Goal: Transaction & Acquisition: Purchase product/service

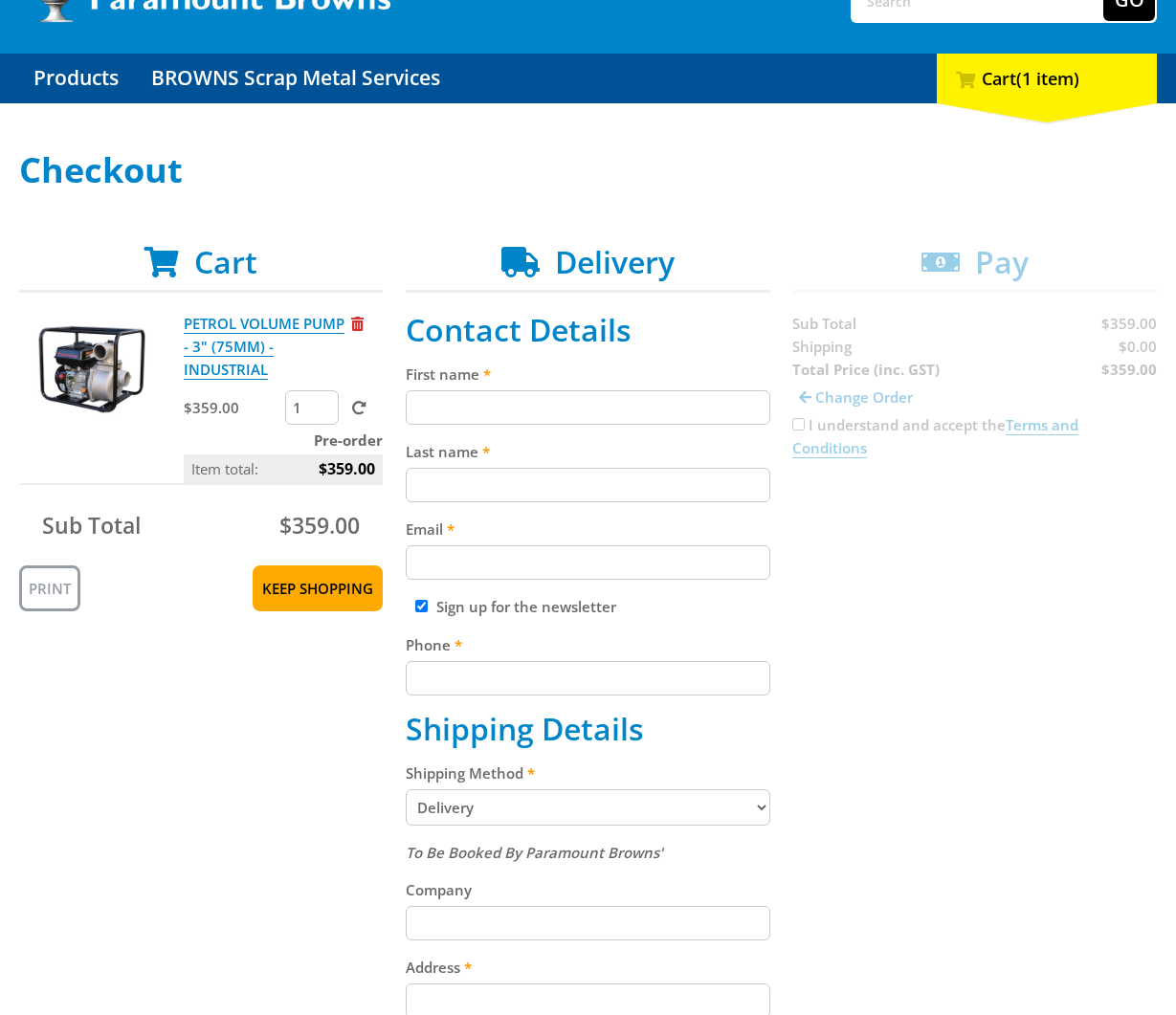
scroll to position [153, 0]
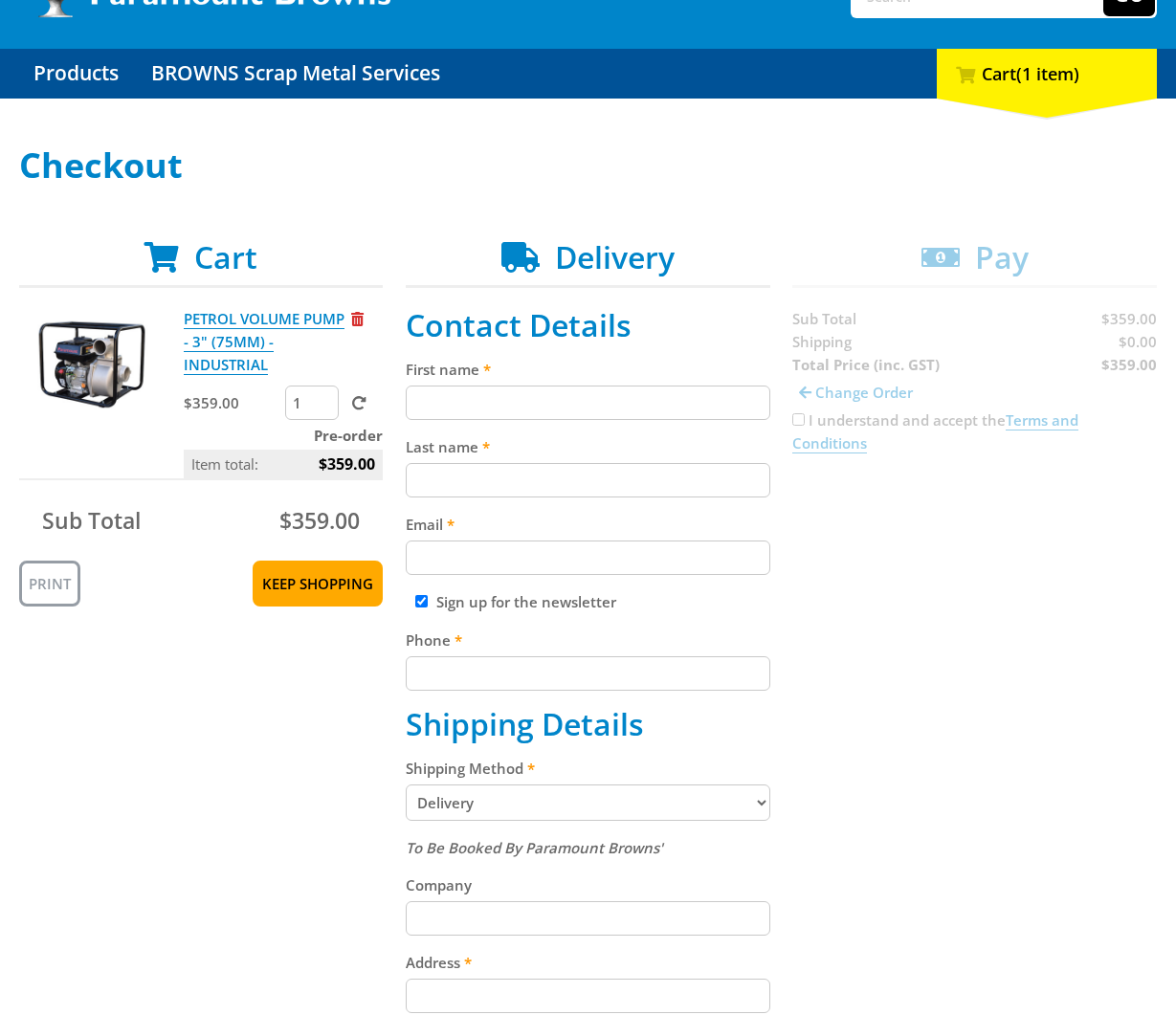
click at [555, 418] on input "First name" at bounding box center [588, 402] width 364 height 34
paste input "[PERSON_NAME]"
type input "[PERSON_NAME]"
click at [456, 474] on input "Last name" at bounding box center [588, 479] width 364 height 34
paste input "[PERSON_NAME]"
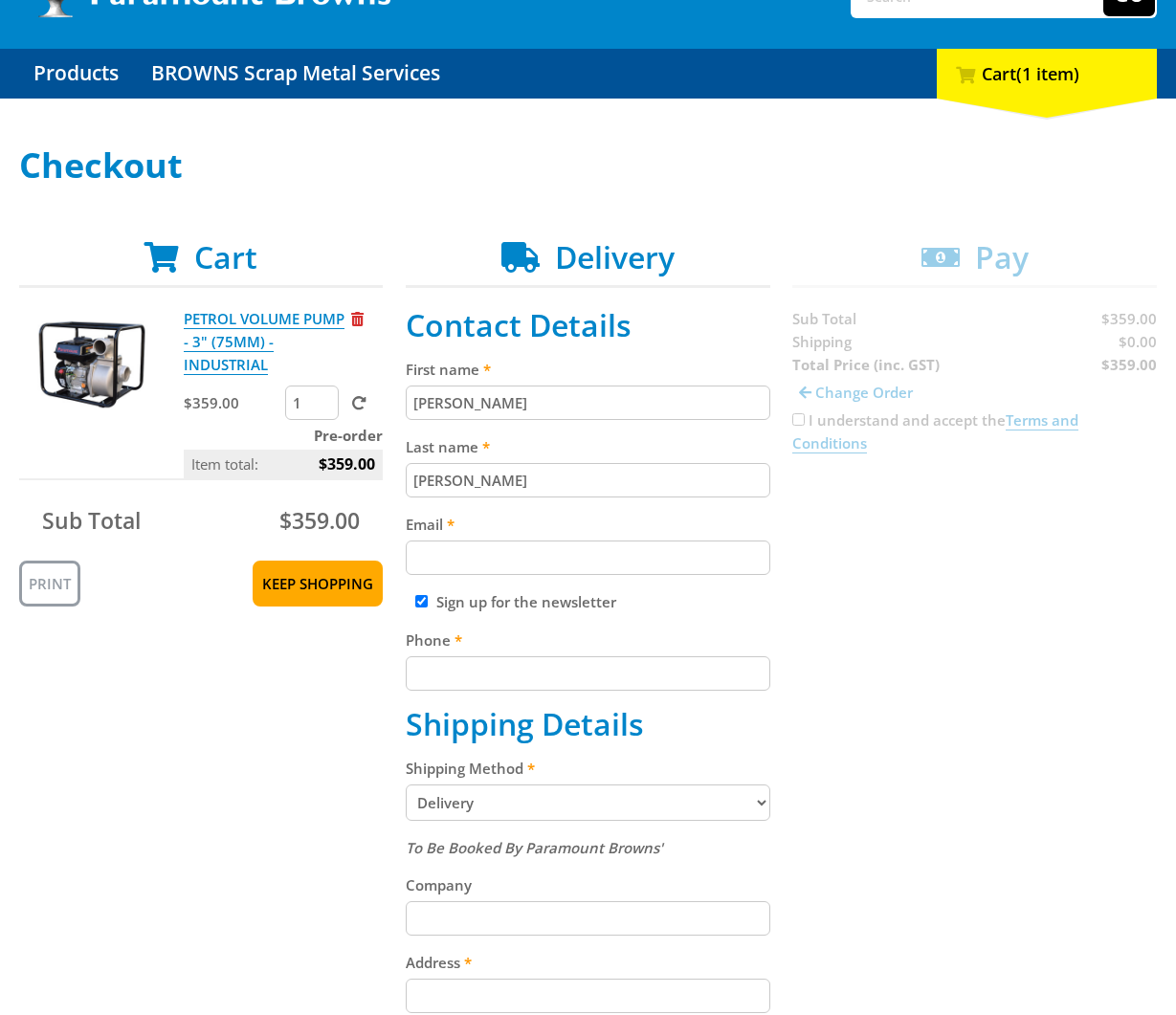
type input "[PERSON_NAME]"
click at [1031, 631] on div "Cart PETROL VOLUME PUMP - 3" (75MM) - INDUSTRIAL $359.00 1 Pre-order Item total…" at bounding box center [588, 902] width 1138 height 1327
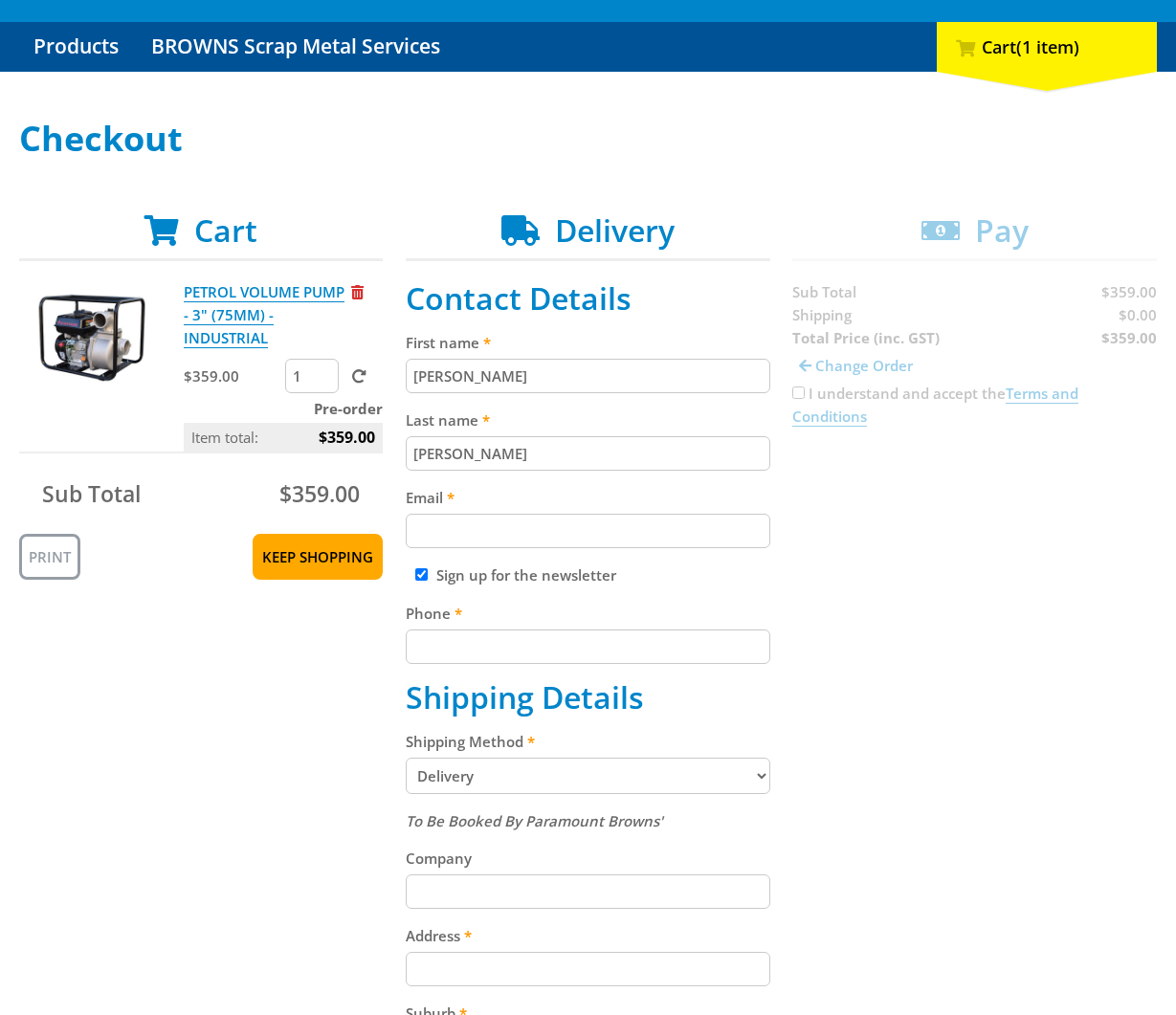
scroll to position [184, 0]
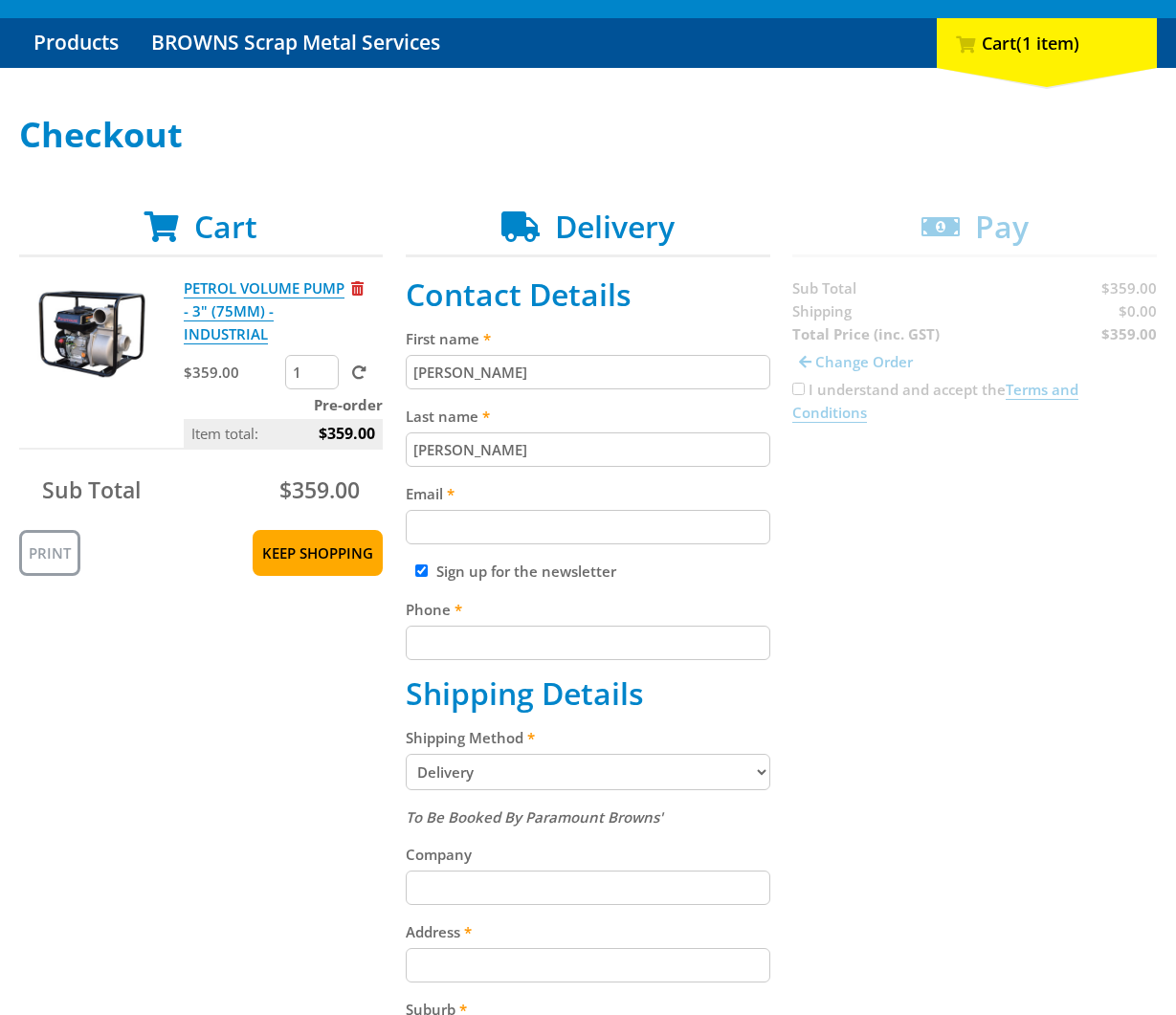
click at [562, 533] on input "Email" at bounding box center [588, 527] width 364 height 34
paste input "[EMAIL_ADDRESS][DOMAIN_NAME]"
type input "[EMAIL_ADDRESS][DOMAIN_NAME]"
click at [930, 524] on div "Cart PETROL VOLUME PUMP - 3" (75MM) - INDUSTRIAL $359.00 1 Pre-order Item total…" at bounding box center [588, 872] width 1138 height 1327
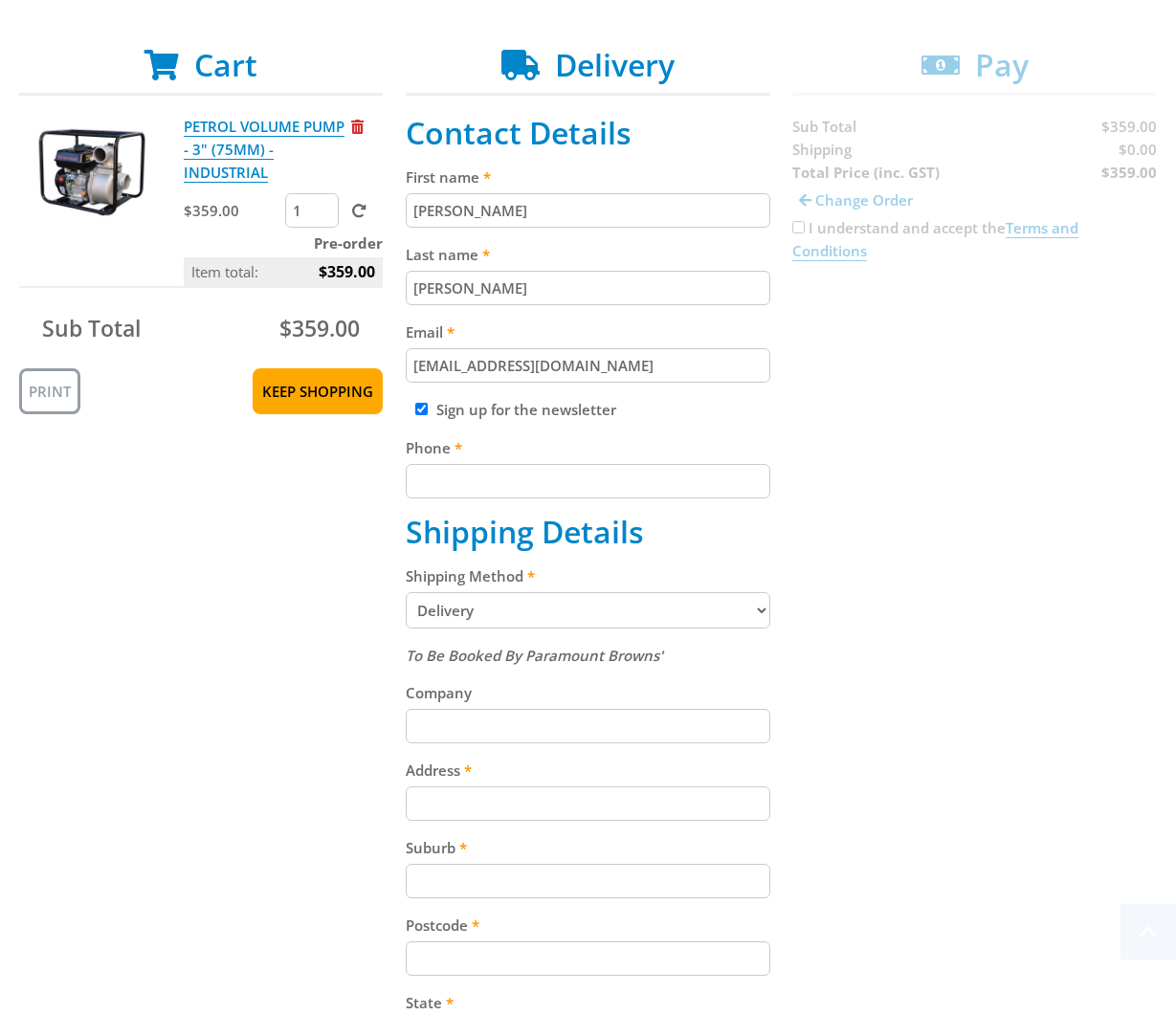
scroll to position [360, 0]
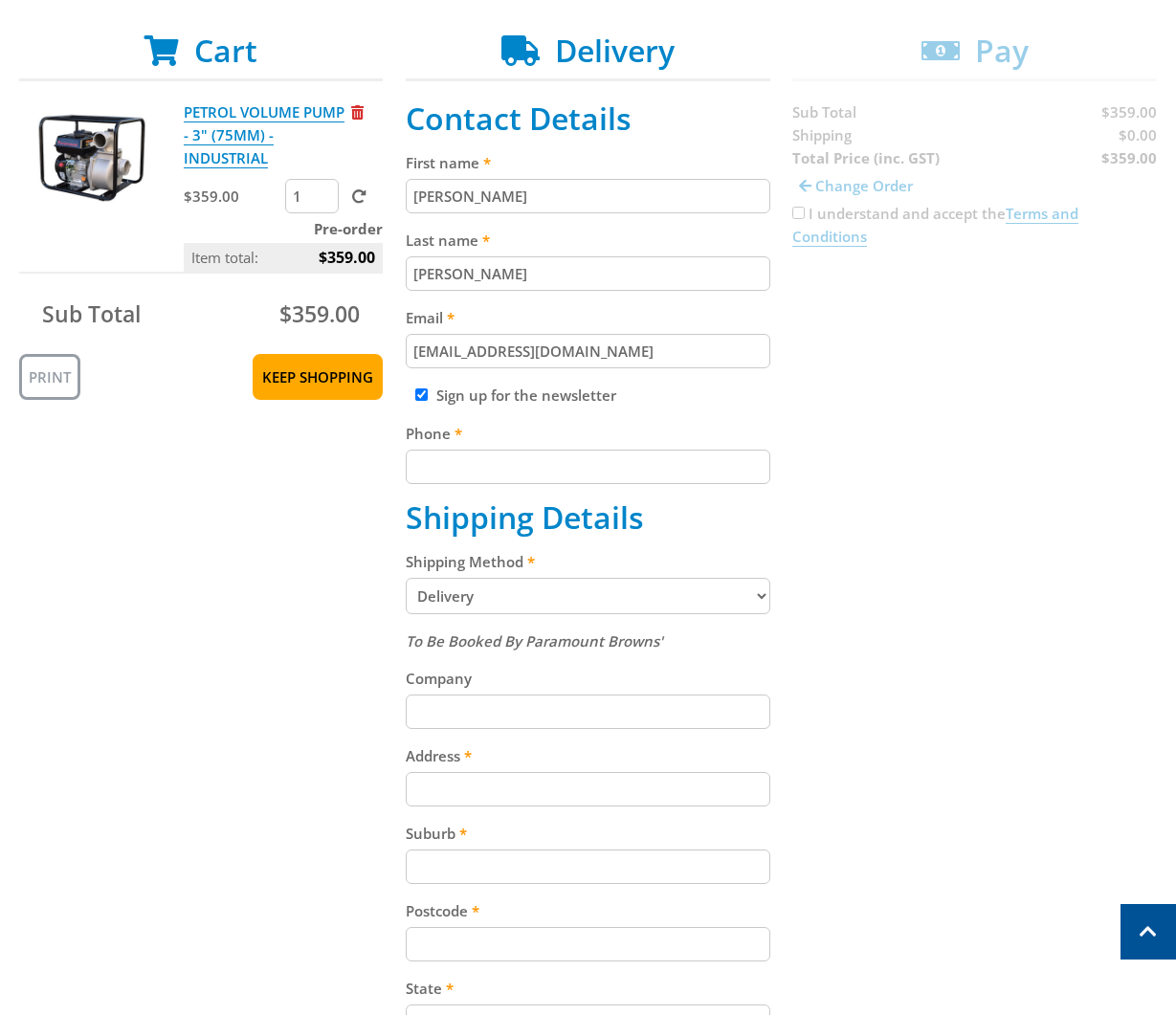
click at [572, 474] on input "Phone" at bounding box center [588, 467] width 364 height 34
paste input "[PHONE_NUMBER]"
type input "[PHONE_NUMBER]"
click at [942, 404] on div "Cart PETROL VOLUME PUMP - 3" (75MM) - INDUSTRIAL $359.00 1 Pre-order Item total…" at bounding box center [588, 696] width 1138 height 1327
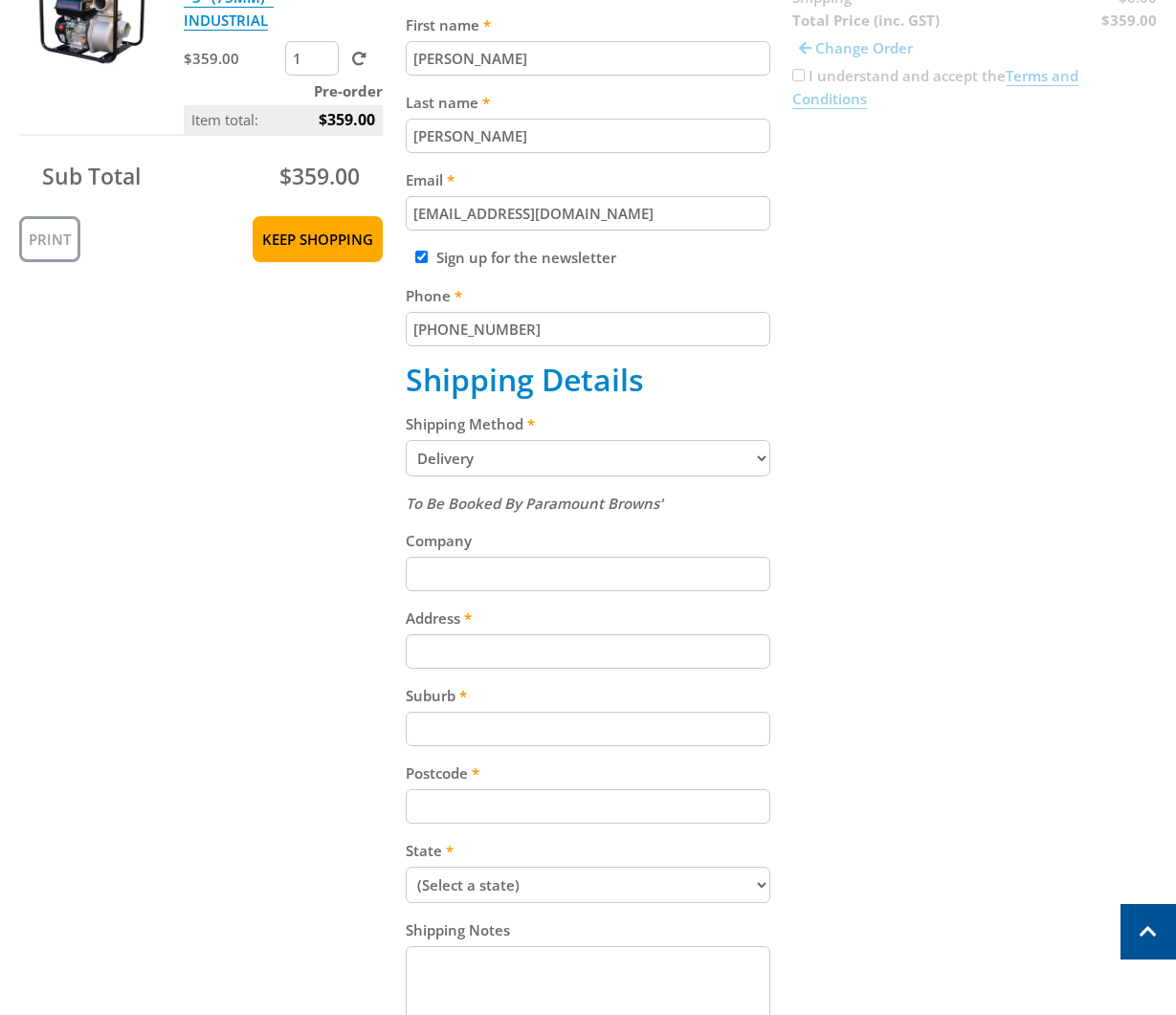
scroll to position [498, 0]
click at [701, 456] on select "Pickup from Gepps Cross Delivery" at bounding box center [588, 457] width 364 height 36
click at [406, 439] on select "Pickup from Gepps Cross Delivery" at bounding box center [588, 457] width 364 height 36
click at [672, 479] on fieldset "Contact Details First name [PERSON_NAME] Last name [PERSON_NAME] Email [EMAIL_A…" at bounding box center [588, 557] width 364 height 1192
click at [699, 451] on select "Pickup from Gepps Cross Delivery" at bounding box center [588, 457] width 364 height 36
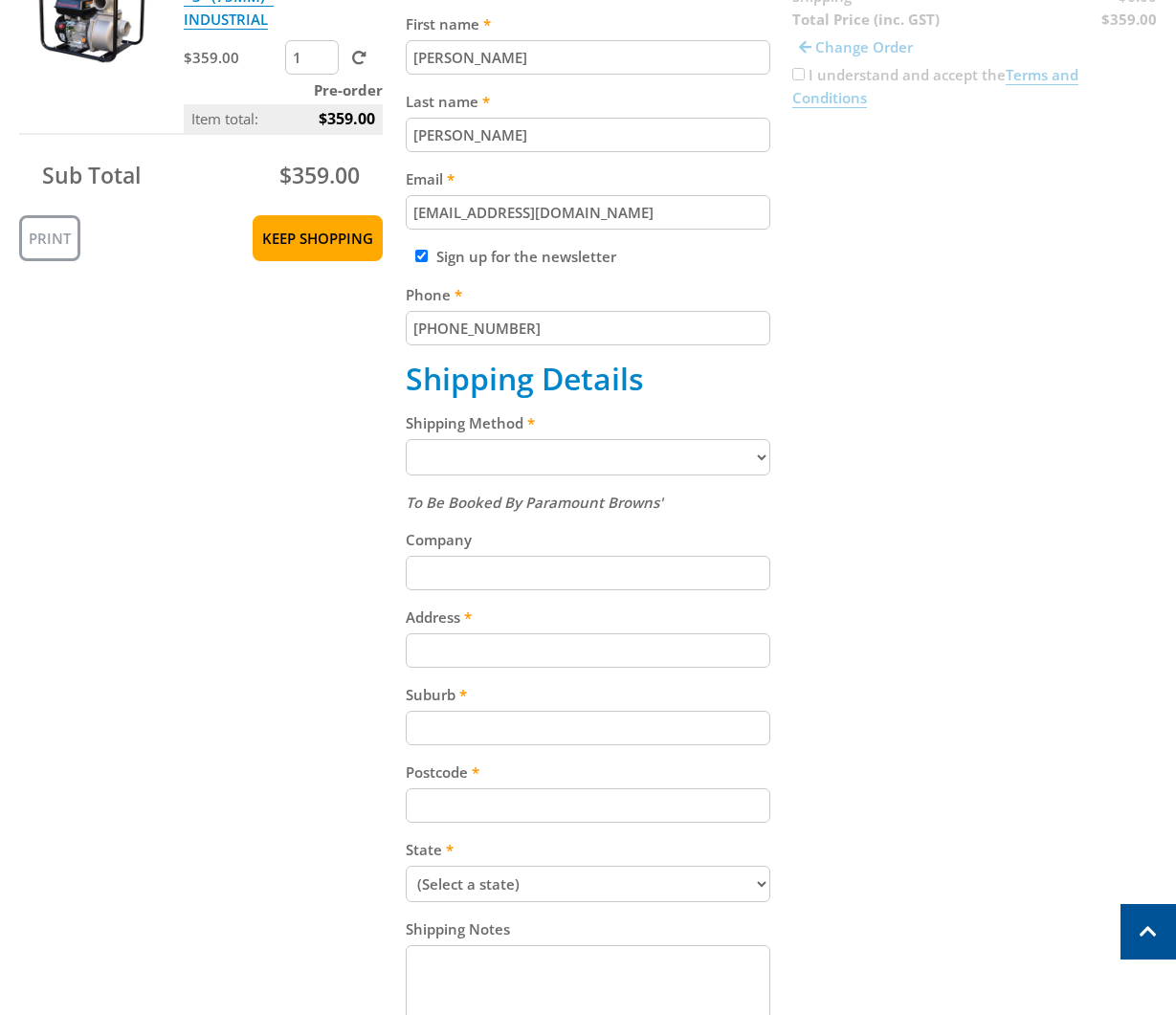
select select "Pickup"
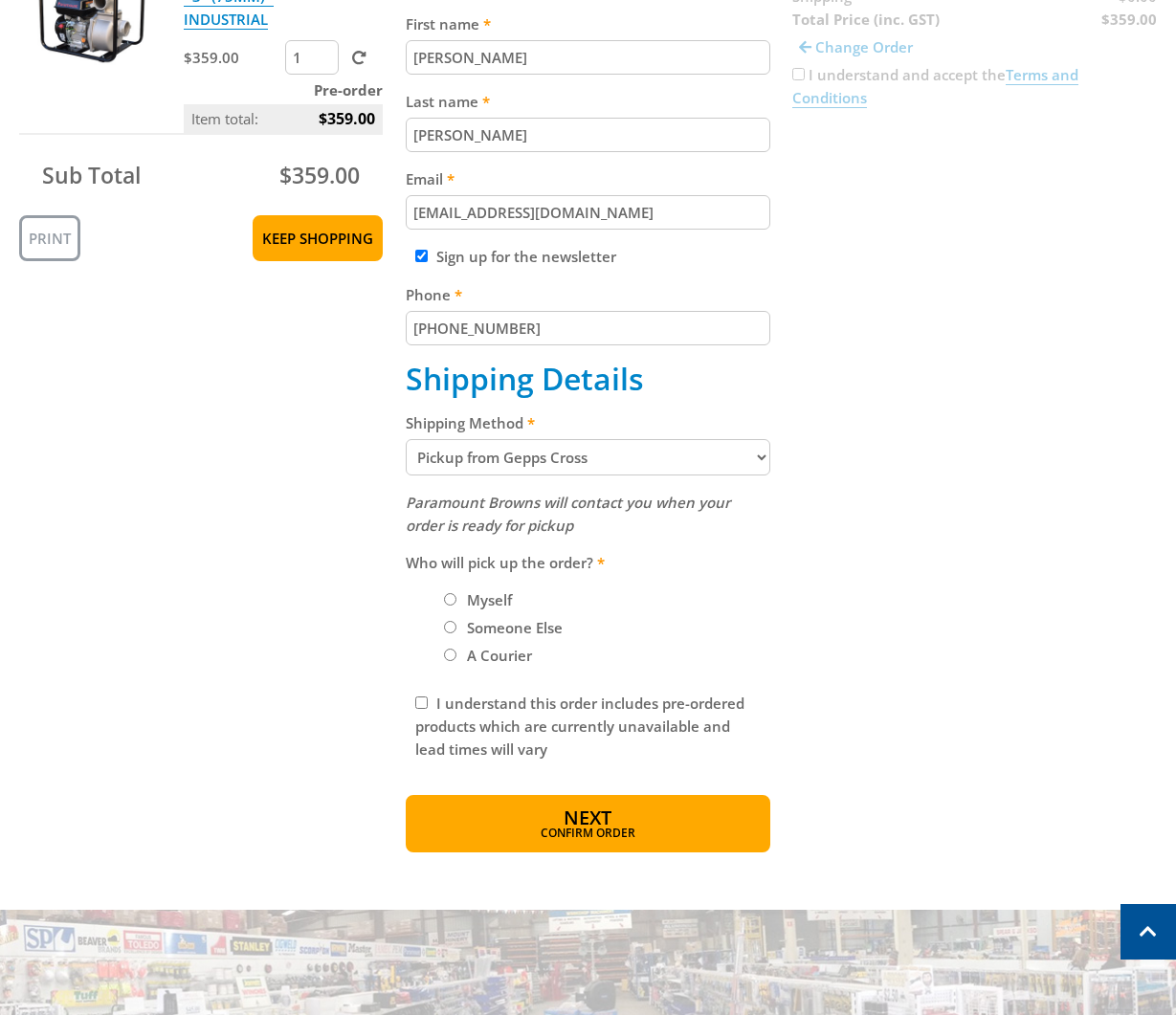
click at [484, 600] on label "Myself" at bounding box center [488, 599] width 58 height 32
click at [456, 600] on input "Myself" at bounding box center [450, 599] width 13 height 13
radio input "true"
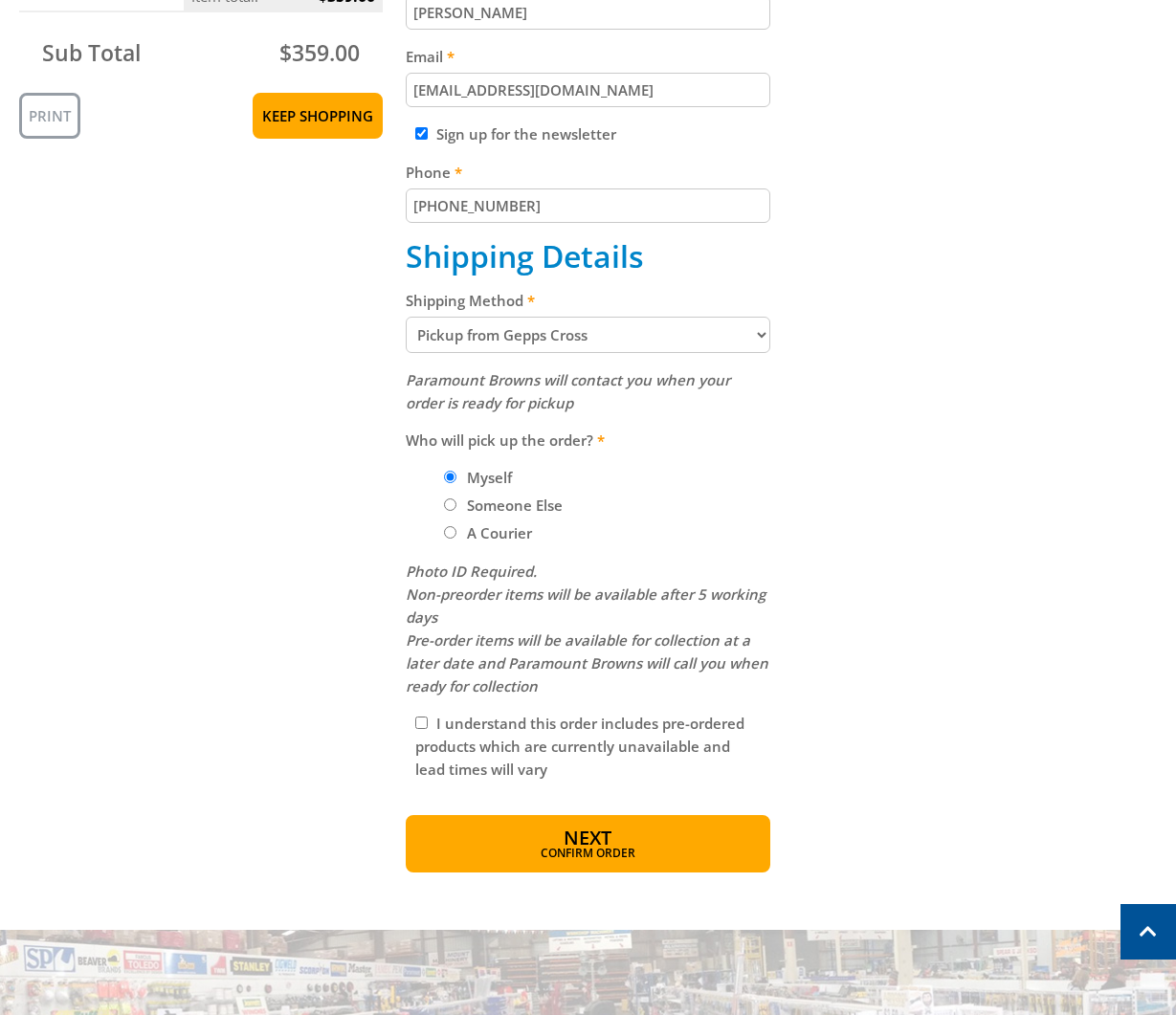
scroll to position [672, 0]
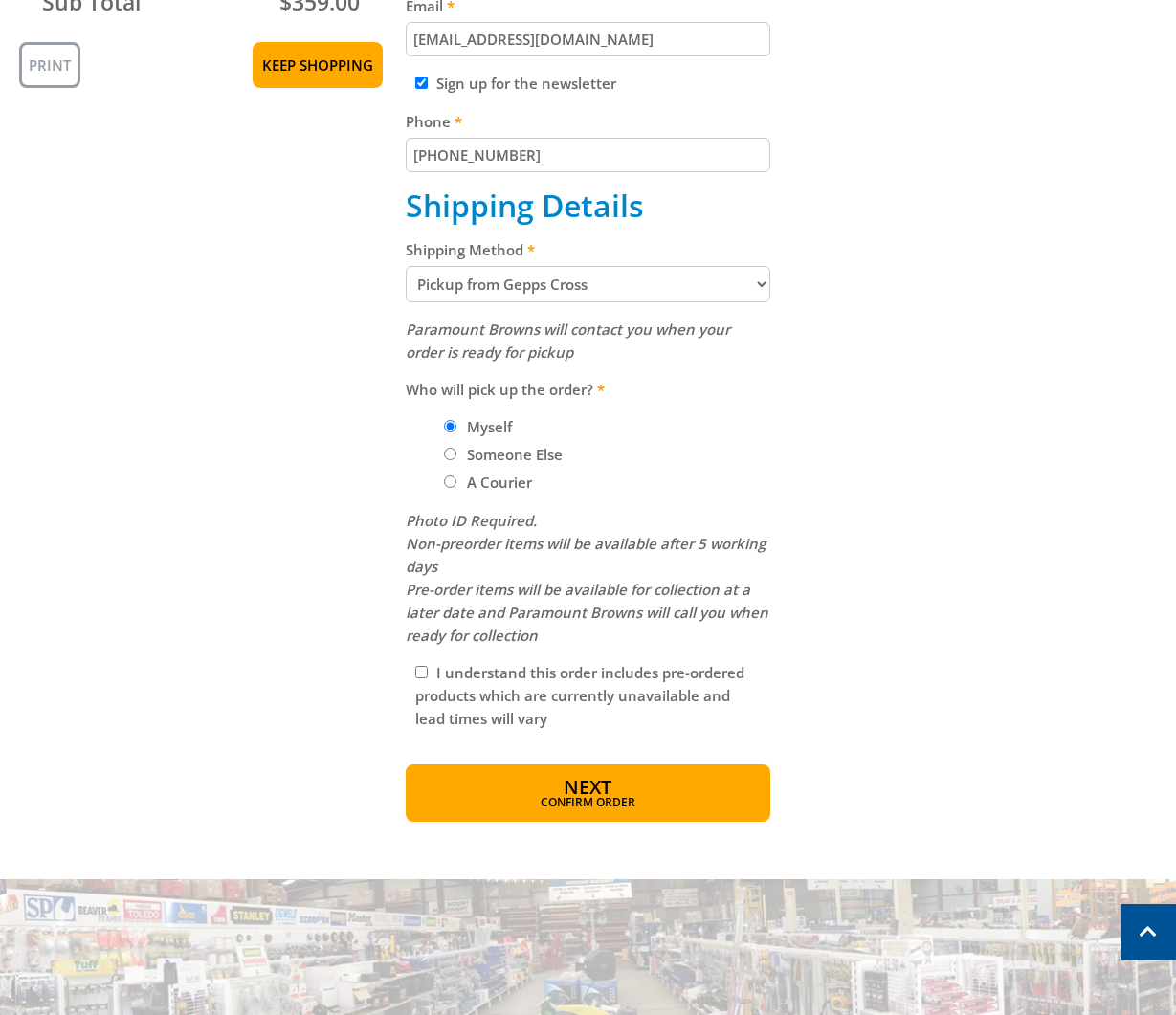
click at [418, 673] on input "I understand this order includes pre-ordered products which are currently unava…" at bounding box center [421, 672] width 13 height 13
checkbox input "true"
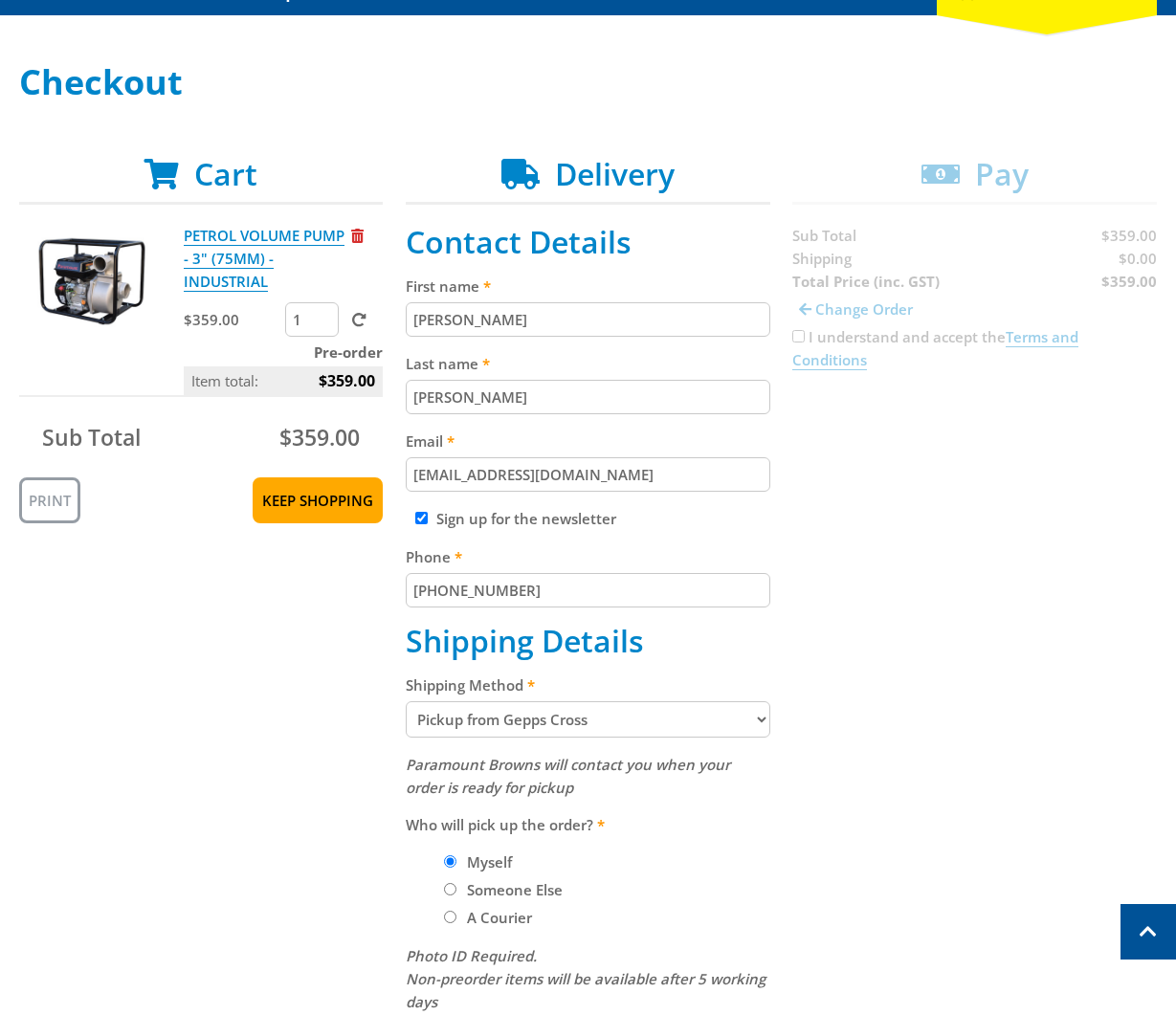
scroll to position [231, 0]
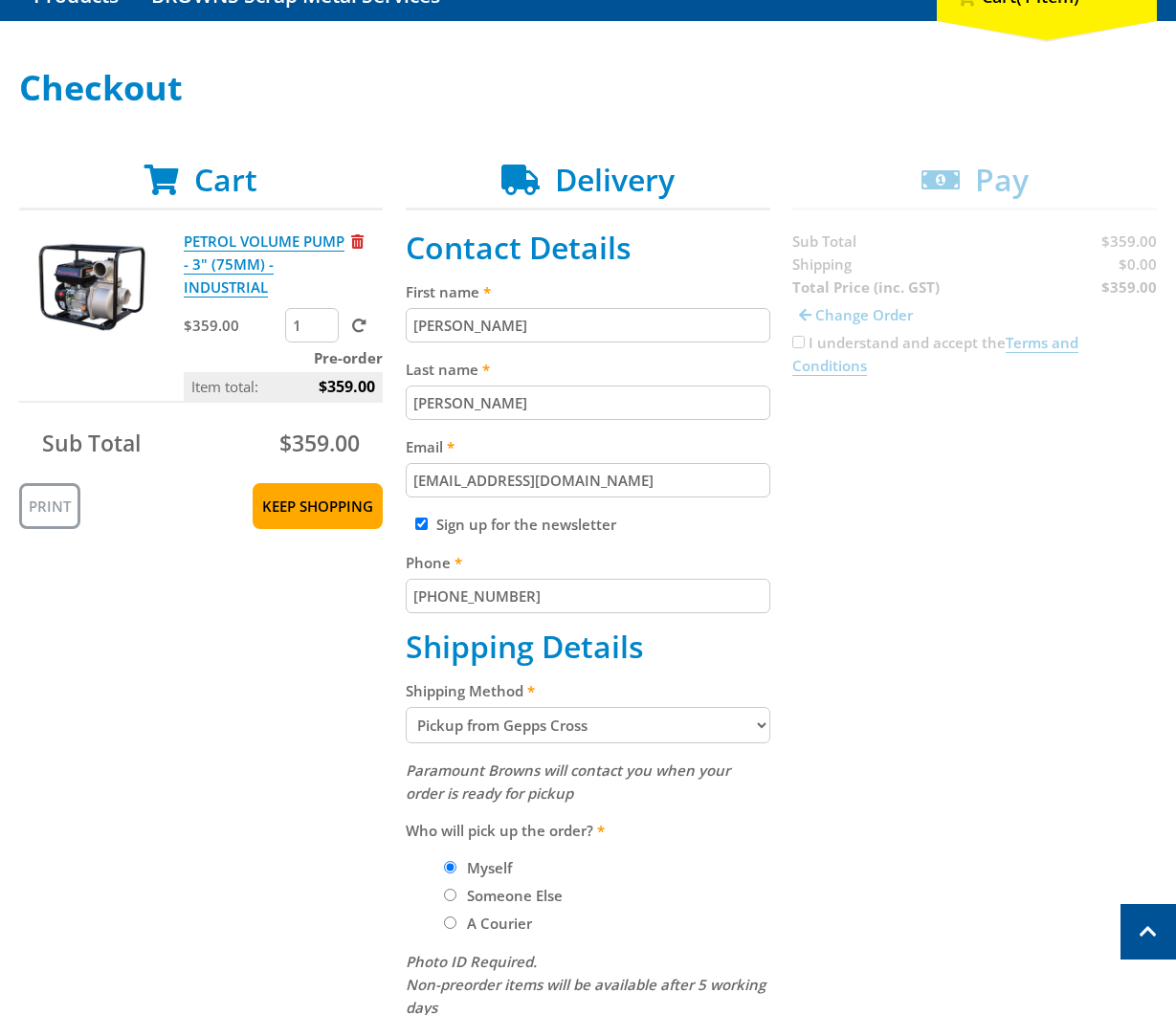
click at [610, 719] on select "Pickup from Gepps Cross Delivery" at bounding box center [588, 725] width 364 height 36
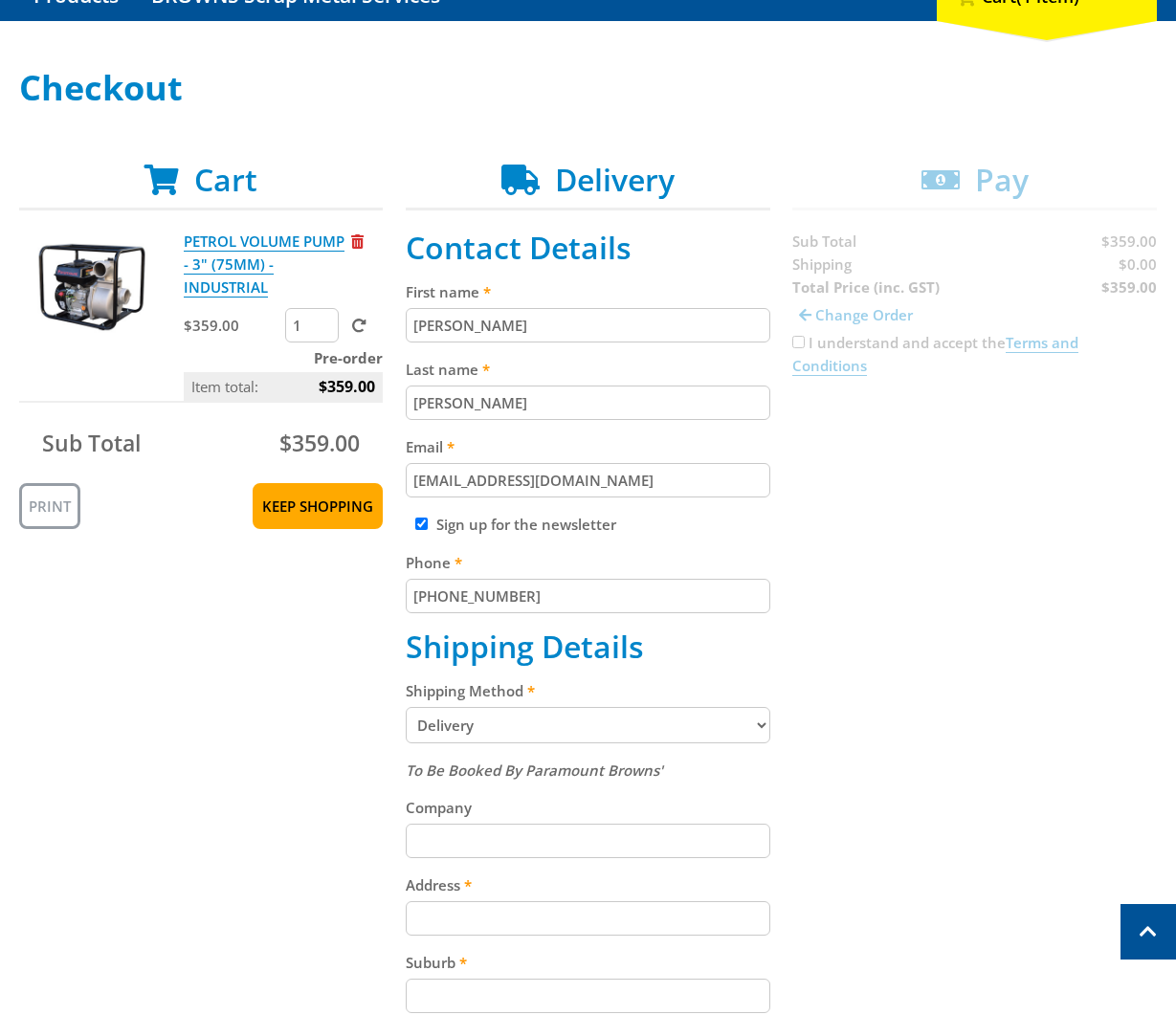
click at [611, 734] on select "Pickup from Gepps Cross Delivery" at bounding box center [588, 725] width 364 height 36
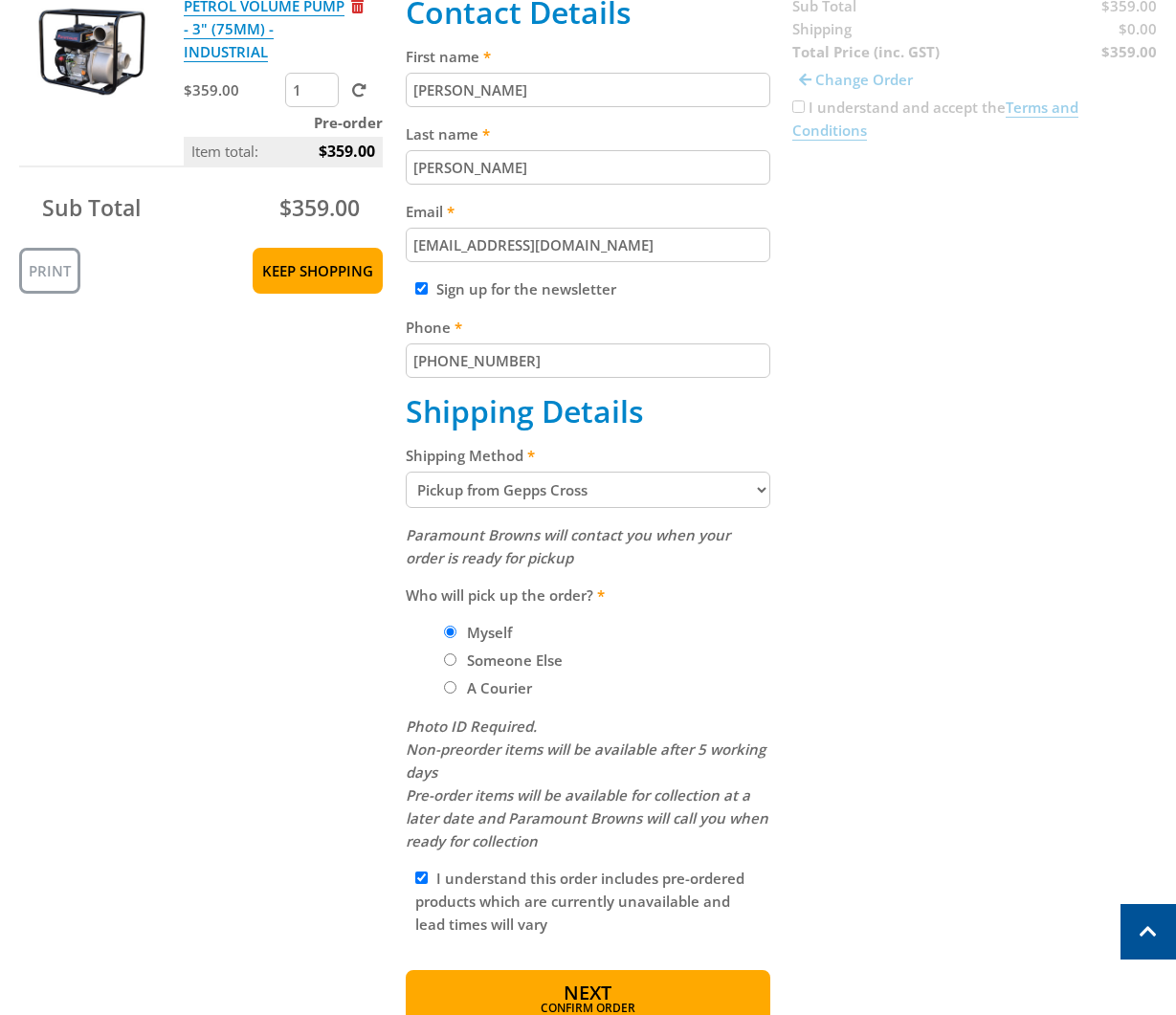
scroll to position [446, 0]
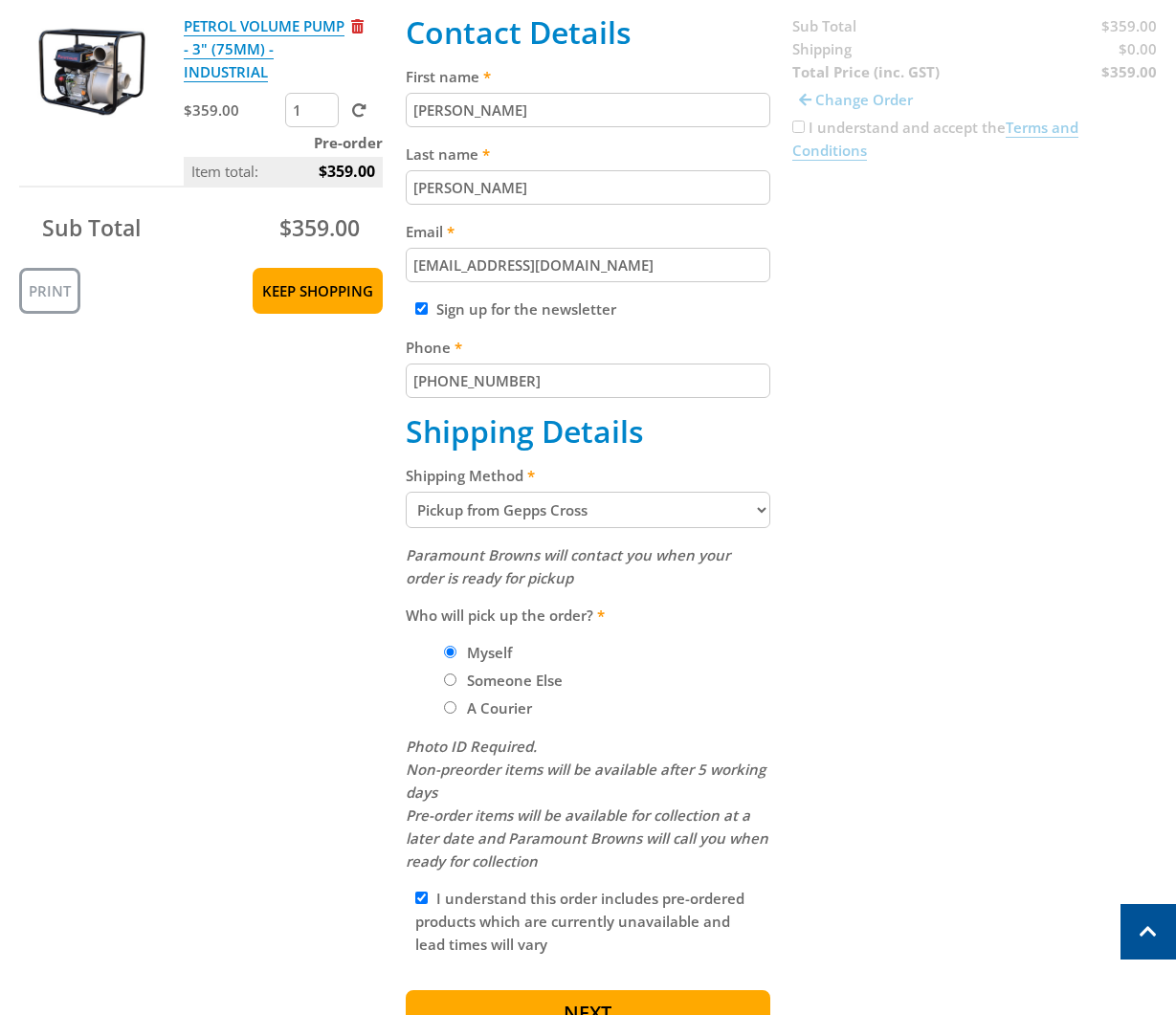
click at [603, 513] on select "Pickup from Gepps Cross Delivery" at bounding box center [588, 510] width 364 height 36
select select "Delivery"
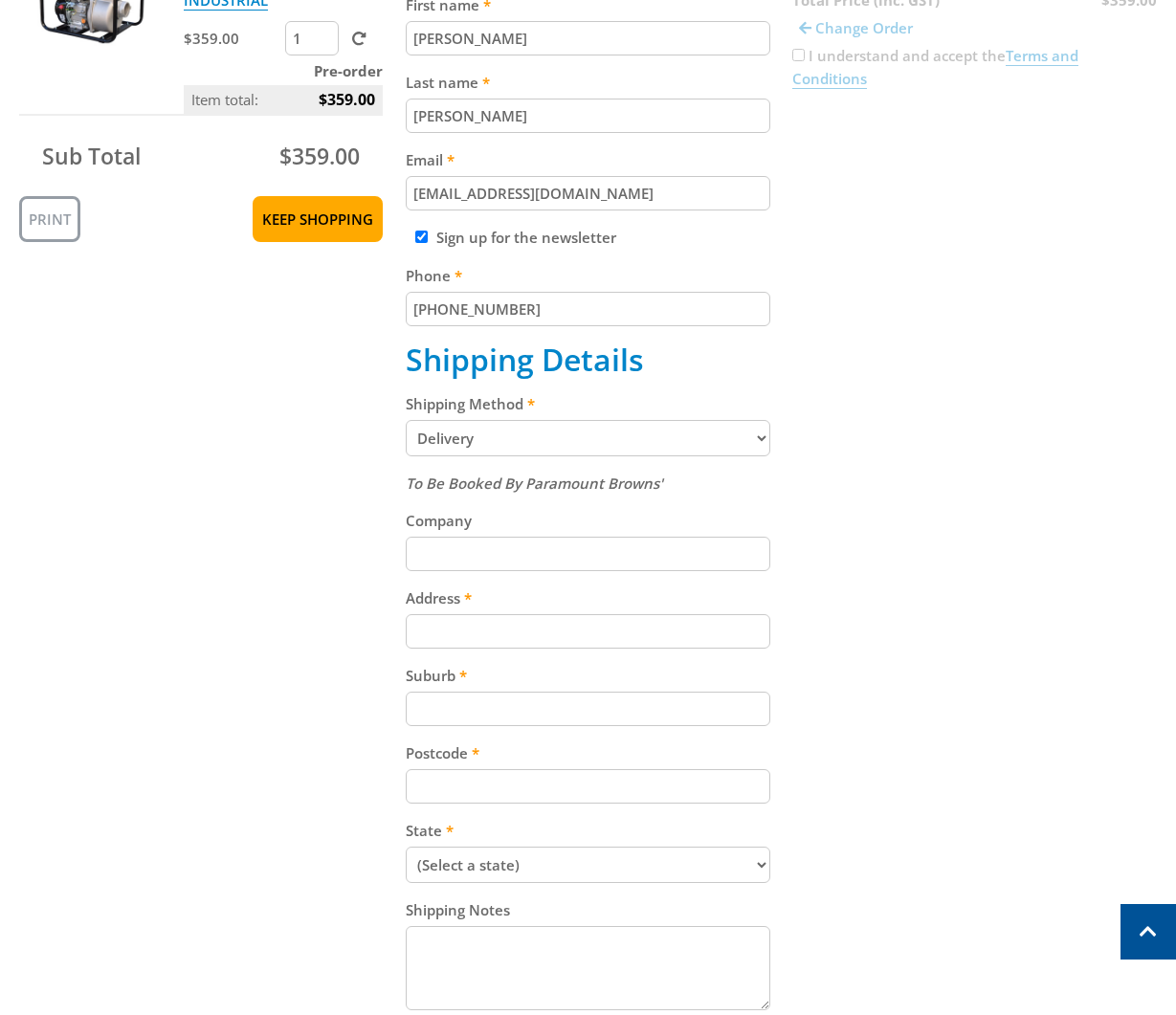
scroll to position [521, 0]
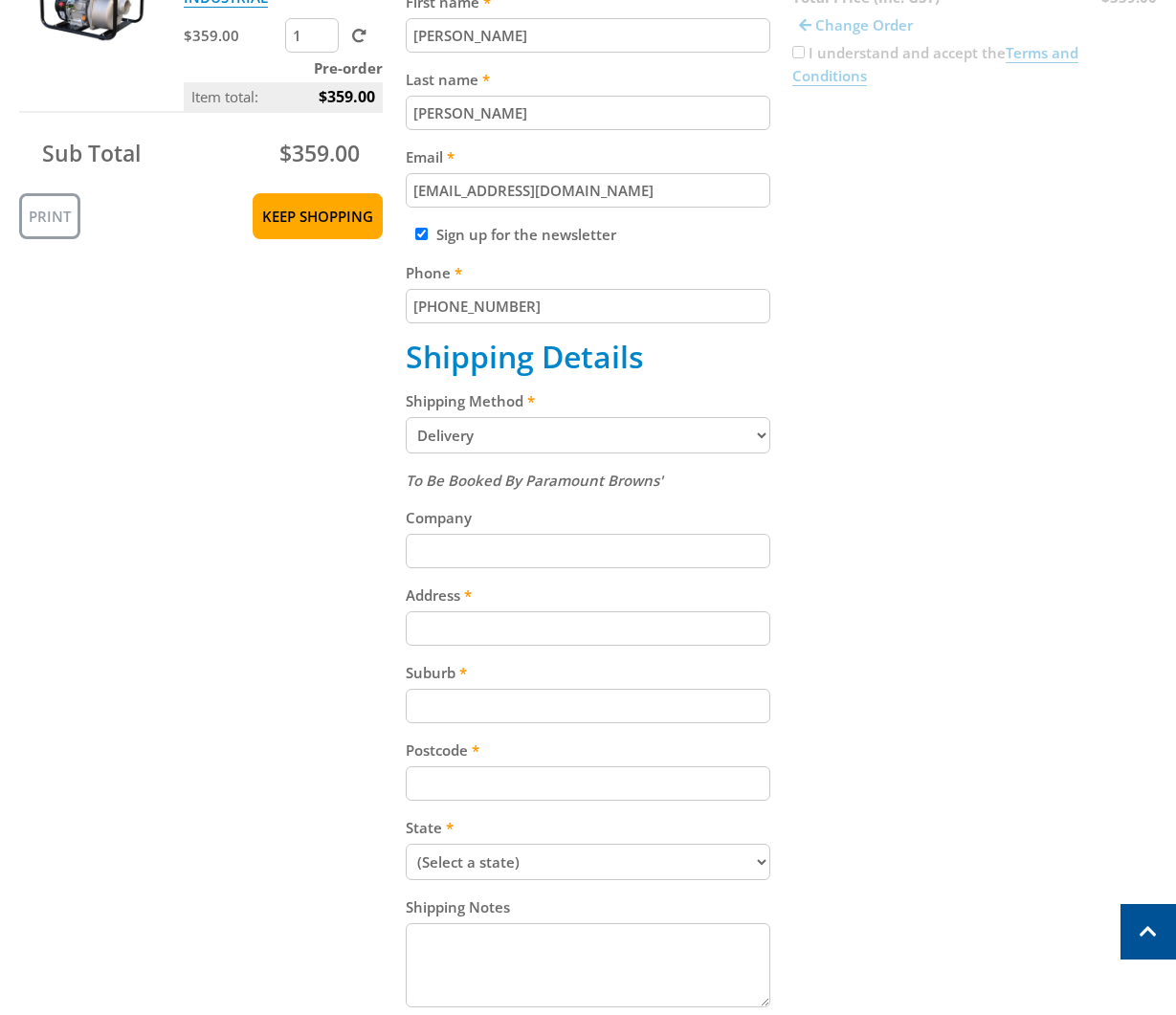
click at [677, 608] on div "Address" at bounding box center [588, 614] width 364 height 62
click at [658, 636] on input "Address" at bounding box center [588, 628] width 364 height 34
paste input "[STREET_ADDRESS]"
type input "[STREET_ADDRESS]"
click at [920, 553] on div "Cart PETROL VOLUME PUMP - 3" (75MM) - INDUSTRIAL $359.00 1 Pre-order Item total…" at bounding box center [588, 536] width 1138 height 1327
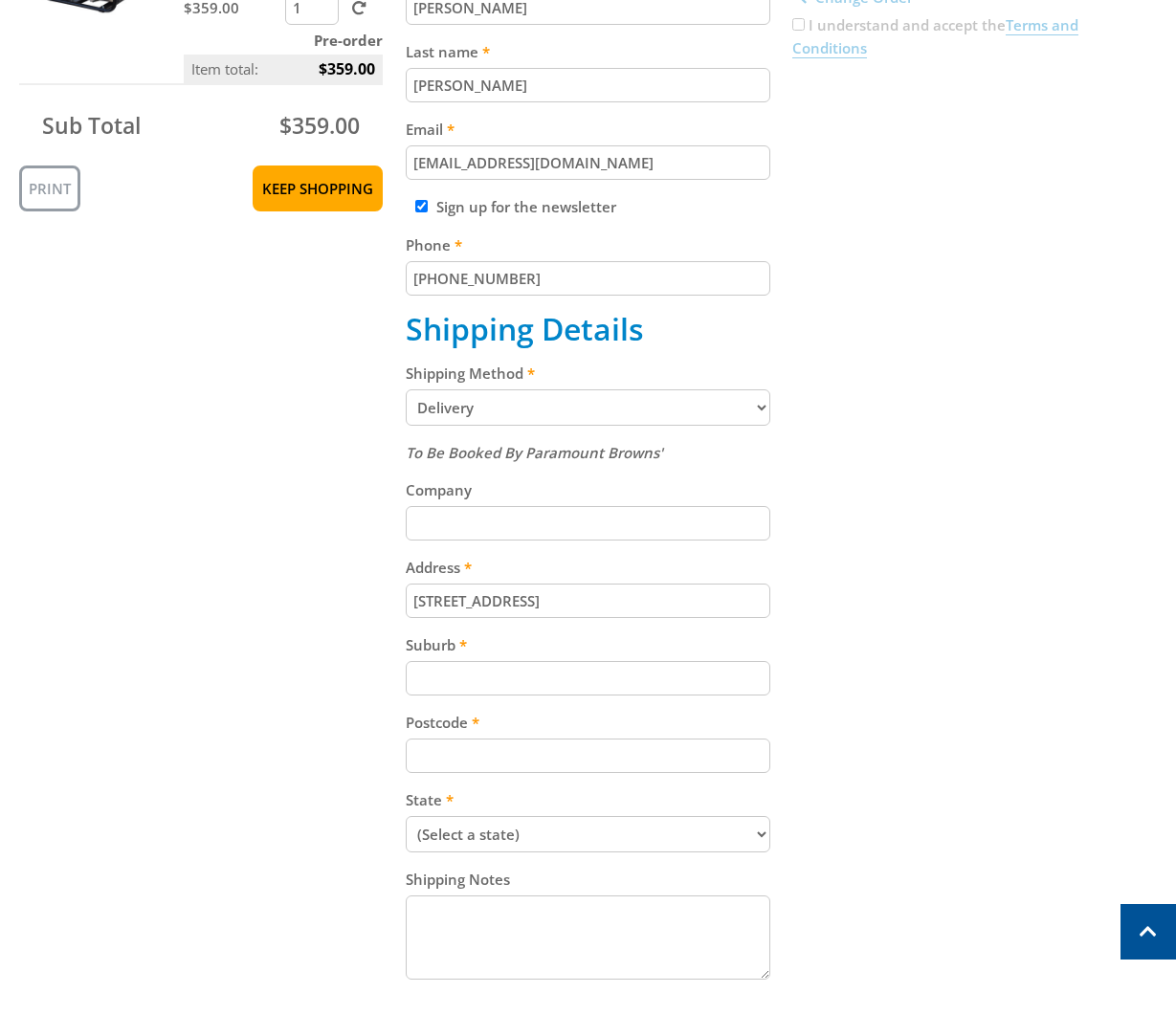
scroll to position [551, 0]
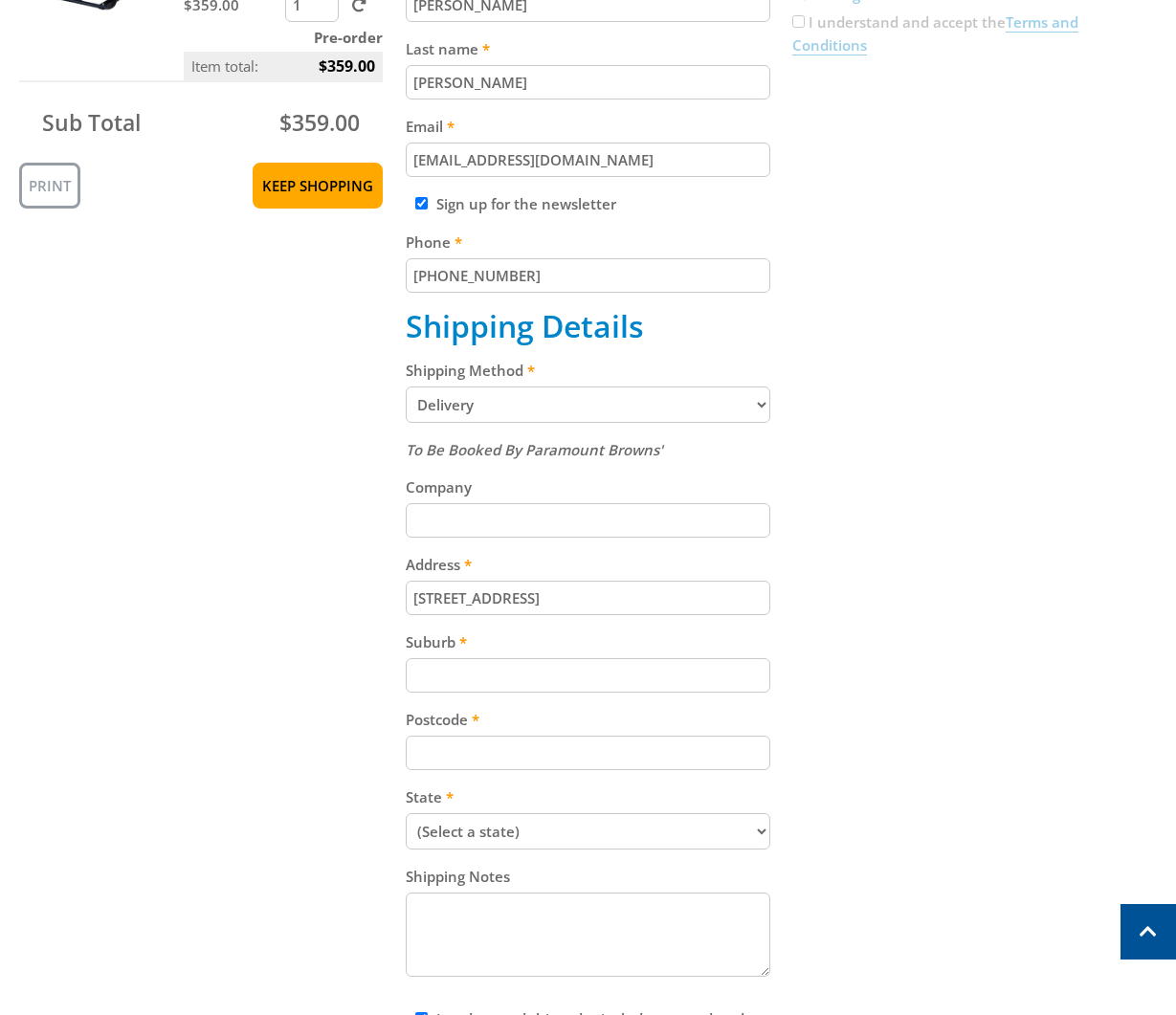
click at [635, 673] on input "Suburb" at bounding box center [588, 675] width 364 height 34
paste input "First floor"
type input "First floor"
click at [1029, 544] on div "Cart PETROL VOLUME PUMP - 3" (75MM) - INDUSTRIAL $359.00 1 Pre-order Item total…" at bounding box center [588, 504] width 1138 height 1327
click at [531, 746] on input "Postcode" at bounding box center [588, 753] width 364 height 34
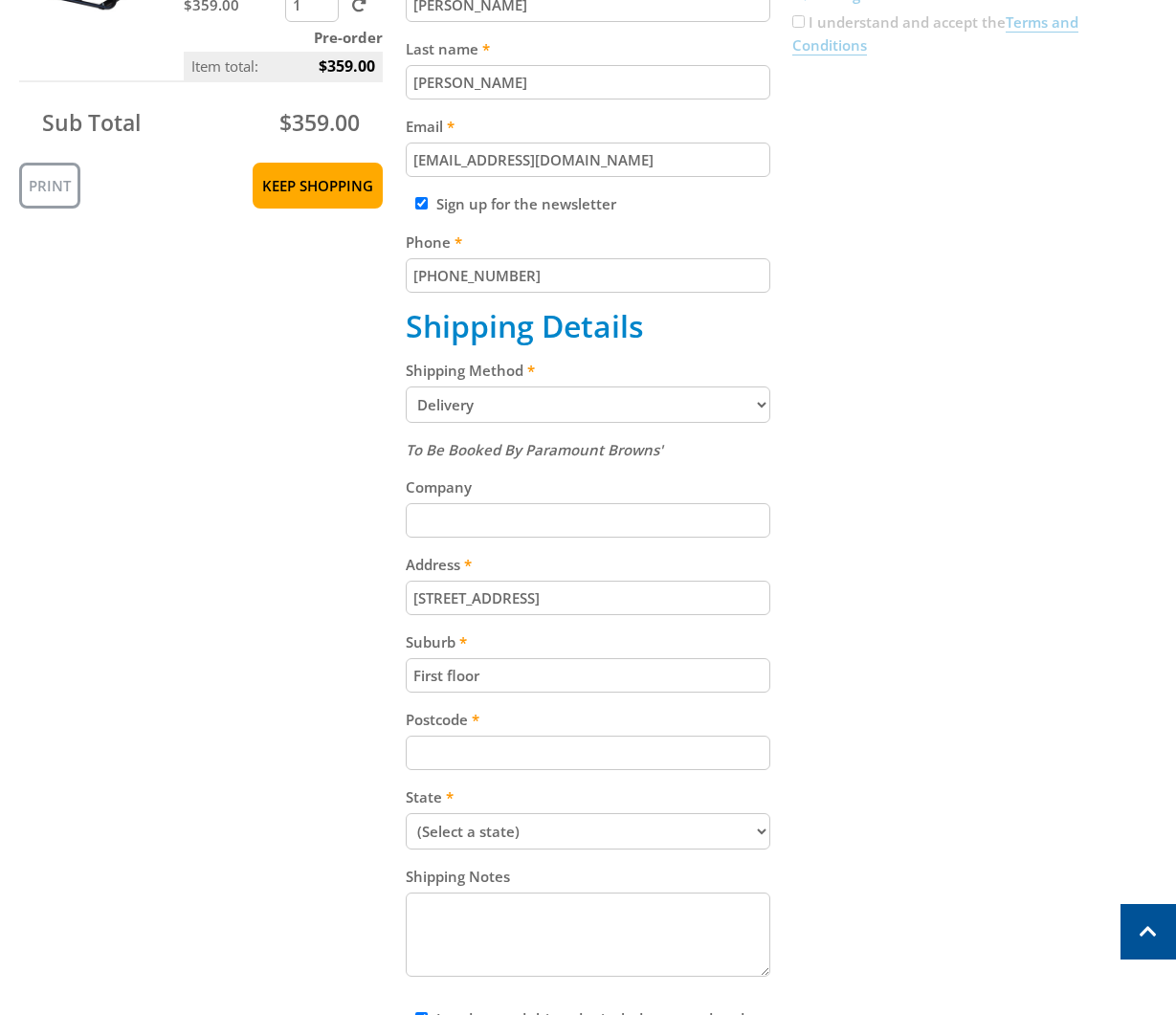
paste input "5094"
type input "5094"
click at [896, 613] on div "Cart PETROL VOLUME PUMP - 3" (75MM) - INDUSTRIAL $359.00 1 Pre-order Item total…" at bounding box center [588, 504] width 1138 height 1327
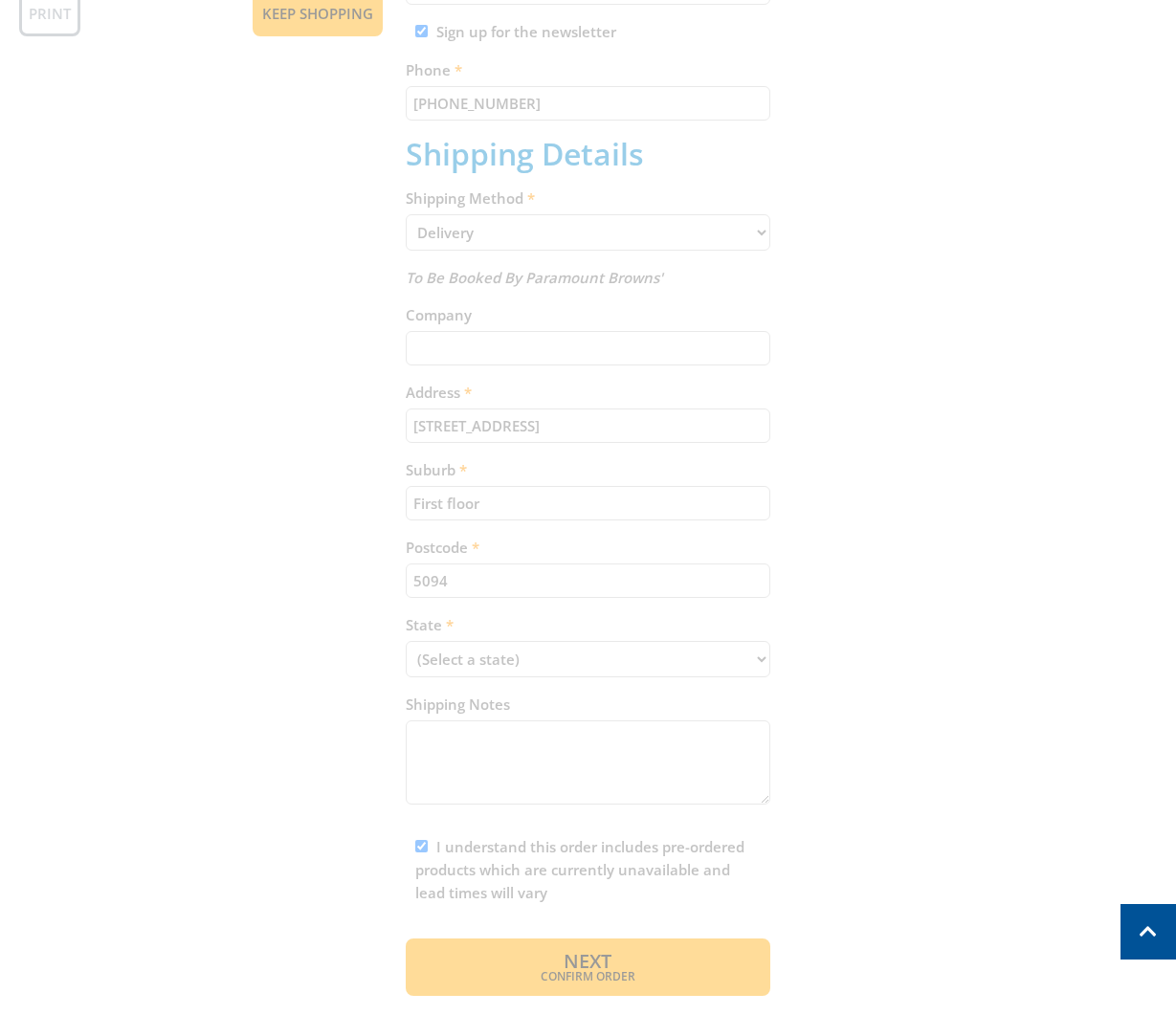
scroll to position [755, 0]
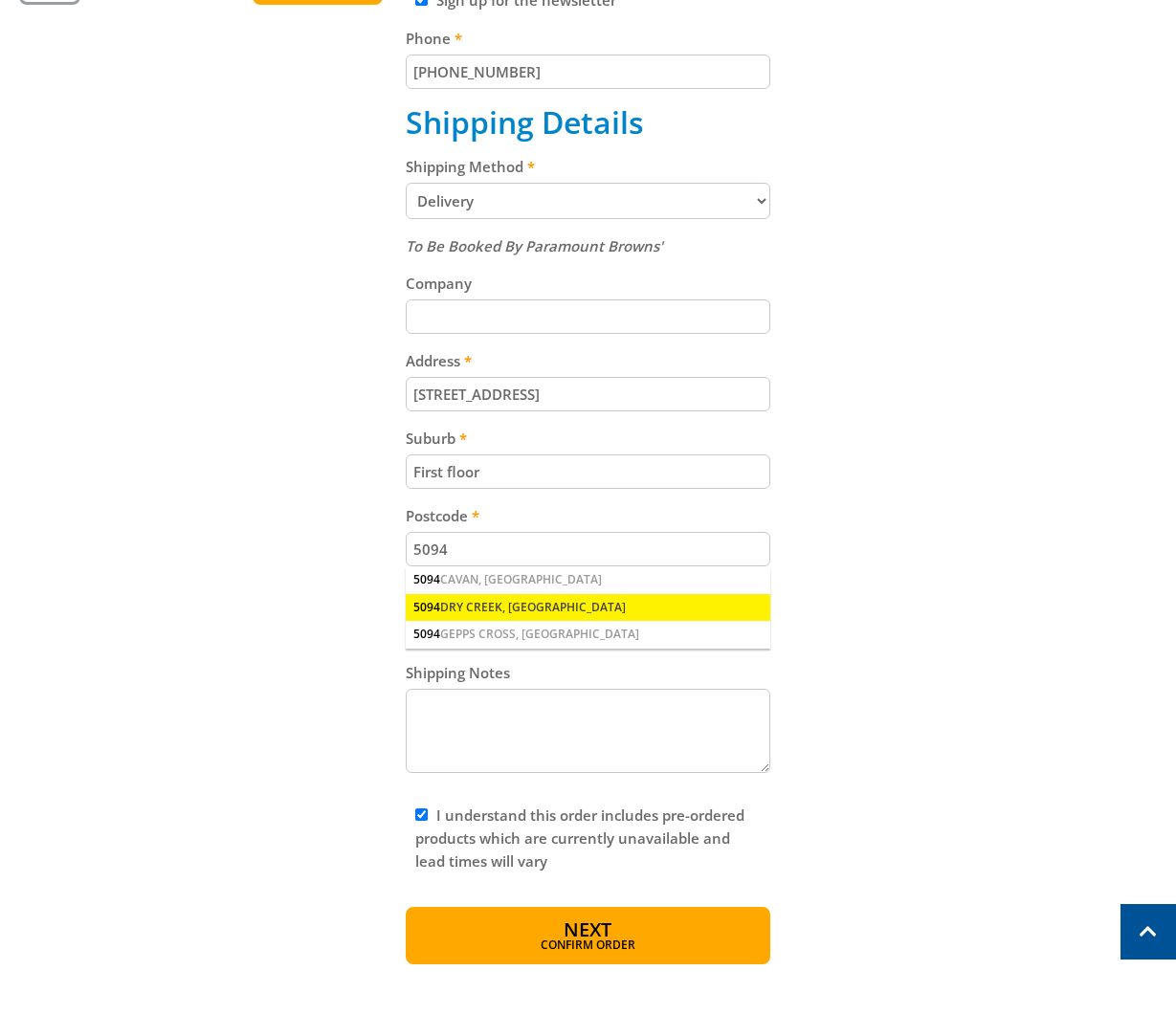
click at [528, 594] on div "[STREET_ADDRESS]" at bounding box center [588, 607] width 364 height 27
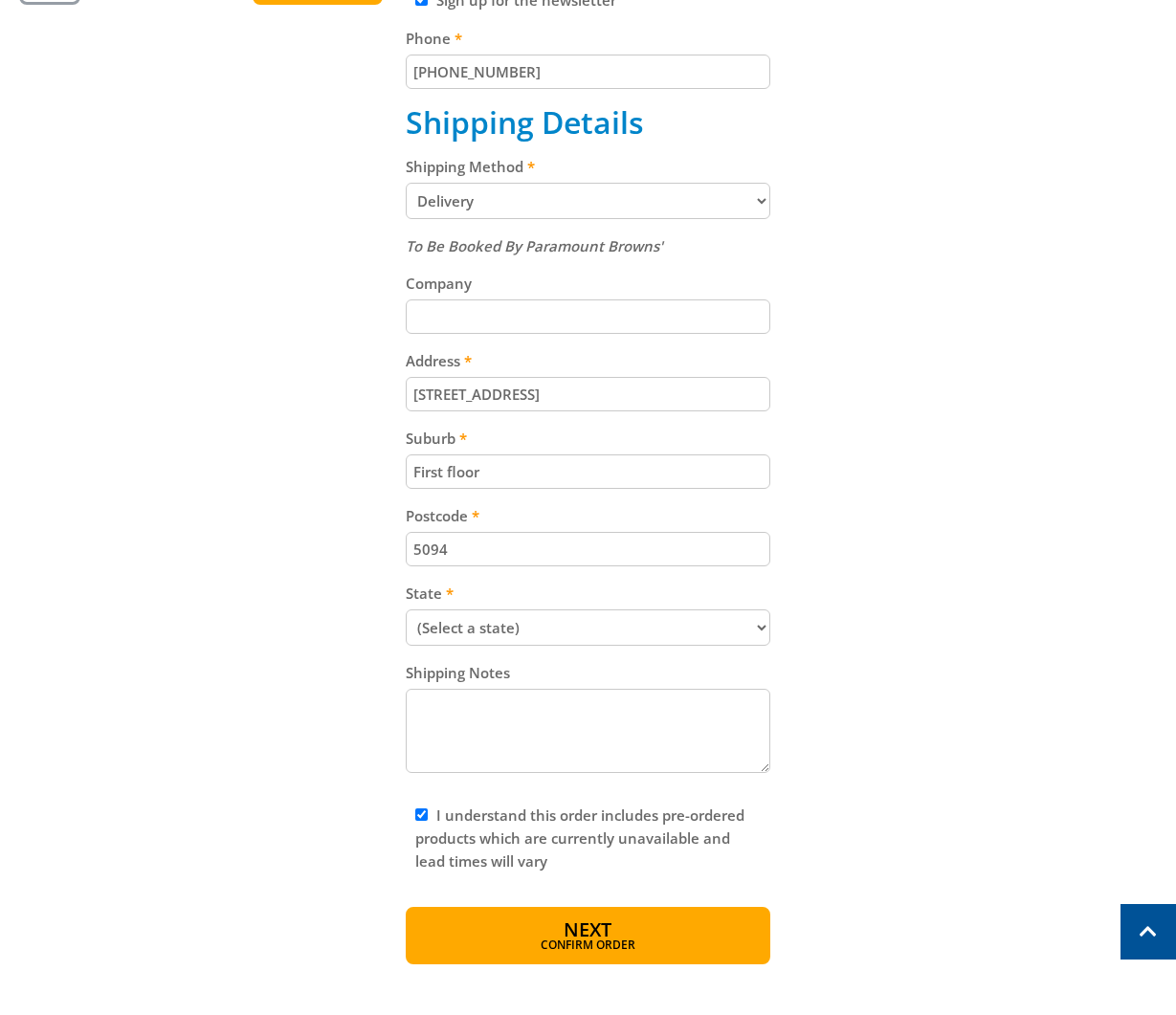
click at [639, 614] on select "(Select a state) [GEOGRAPHIC_DATA] [GEOGRAPHIC_DATA] [GEOGRAPHIC_DATA] [GEOGRAP…" at bounding box center [588, 627] width 364 height 36
click at [587, 627] on select "(Select a state) [GEOGRAPHIC_DATA] [GEOGRAPHIC_DATA] [GEOGRAPHIC_DATA] [GEOGRAP…" at bounding box center [588, 627] width 364 height 36
click at [604, 559] on input "5094" at bounding box center [588, 548] width 364 height 34
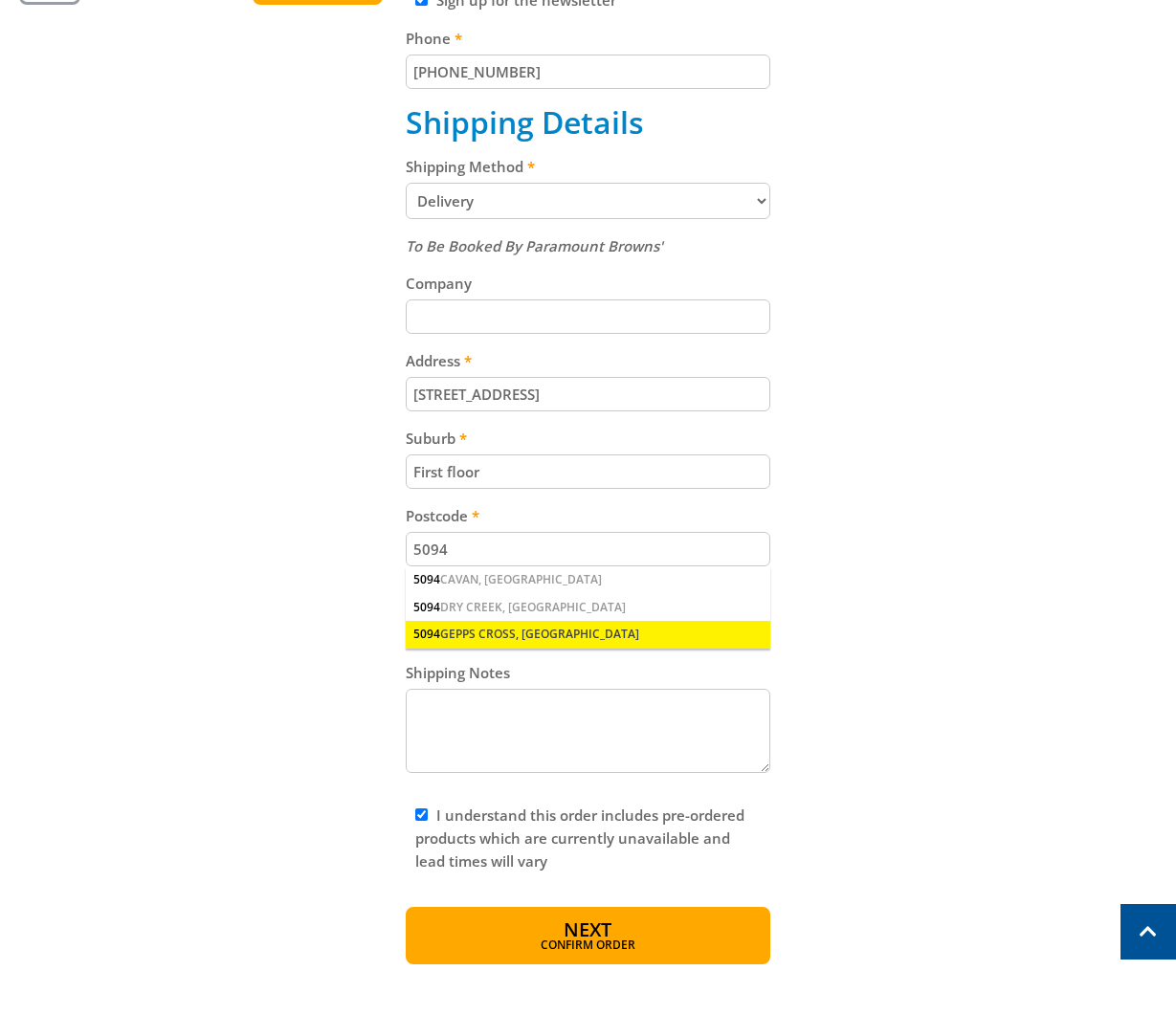
click at [580, 631] on div "5094 GEPPS CROSS, [GEOGRAPHIC_DATA]" at bounding box center [588, 634] width 364 height 27
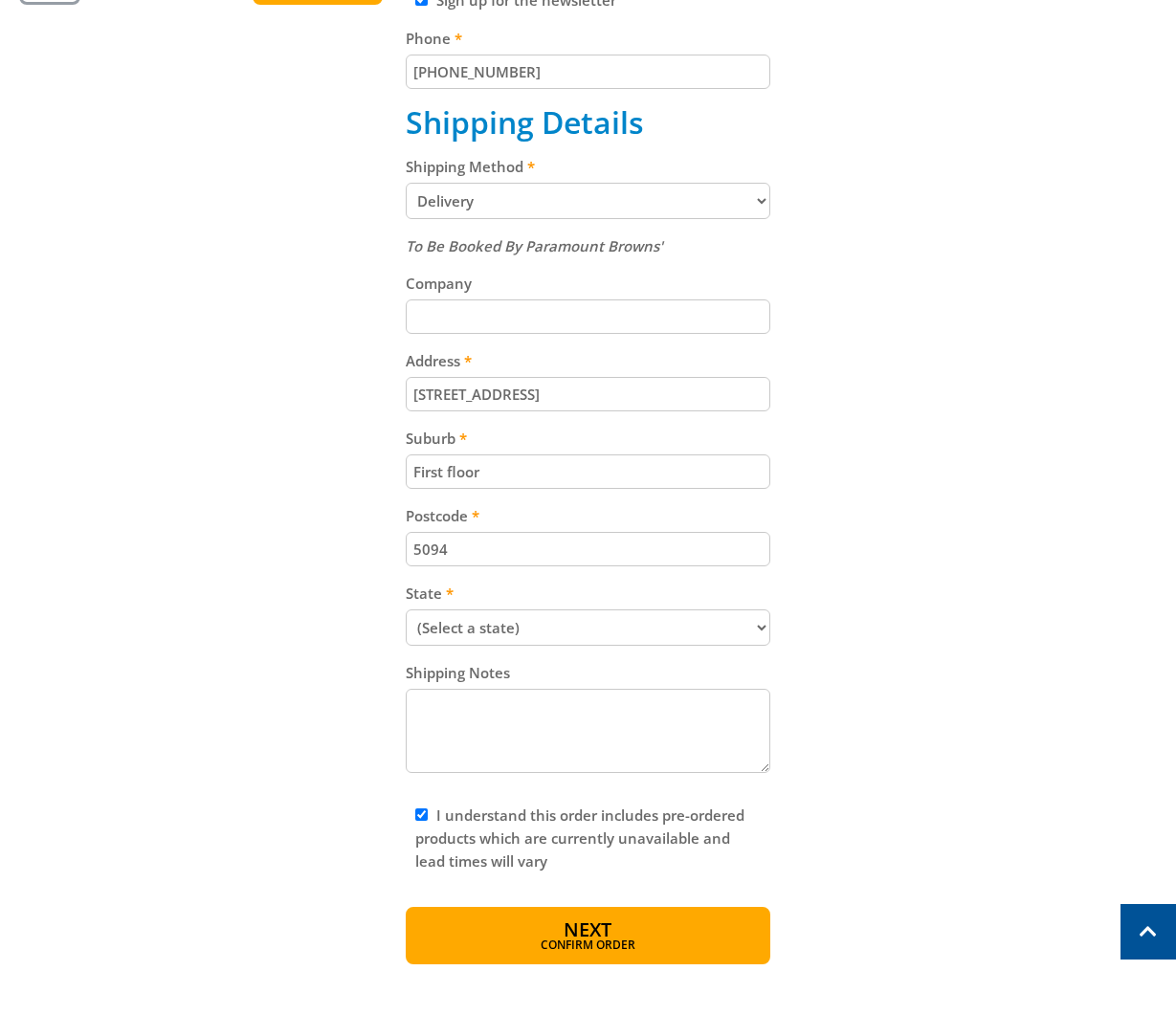
click at [603, 618] on select "(Select a state) [GEOGRAPHIC_DATA] [GEOGRAPHIC_DATA] [GEOGRAPHIC_DATA] [GEOGRAP…" at bounding box center [588, 627] width 364 height 36
select select "SA"
click at [406, 609] on select "(Select a state) [GEOGRAPHIC_DATA] [GEOGRAPHIC_DATA] [GEOGRAPHIC_DATA] [GEOGRAP…" at bounding box center [588, 627] width 364 height 36
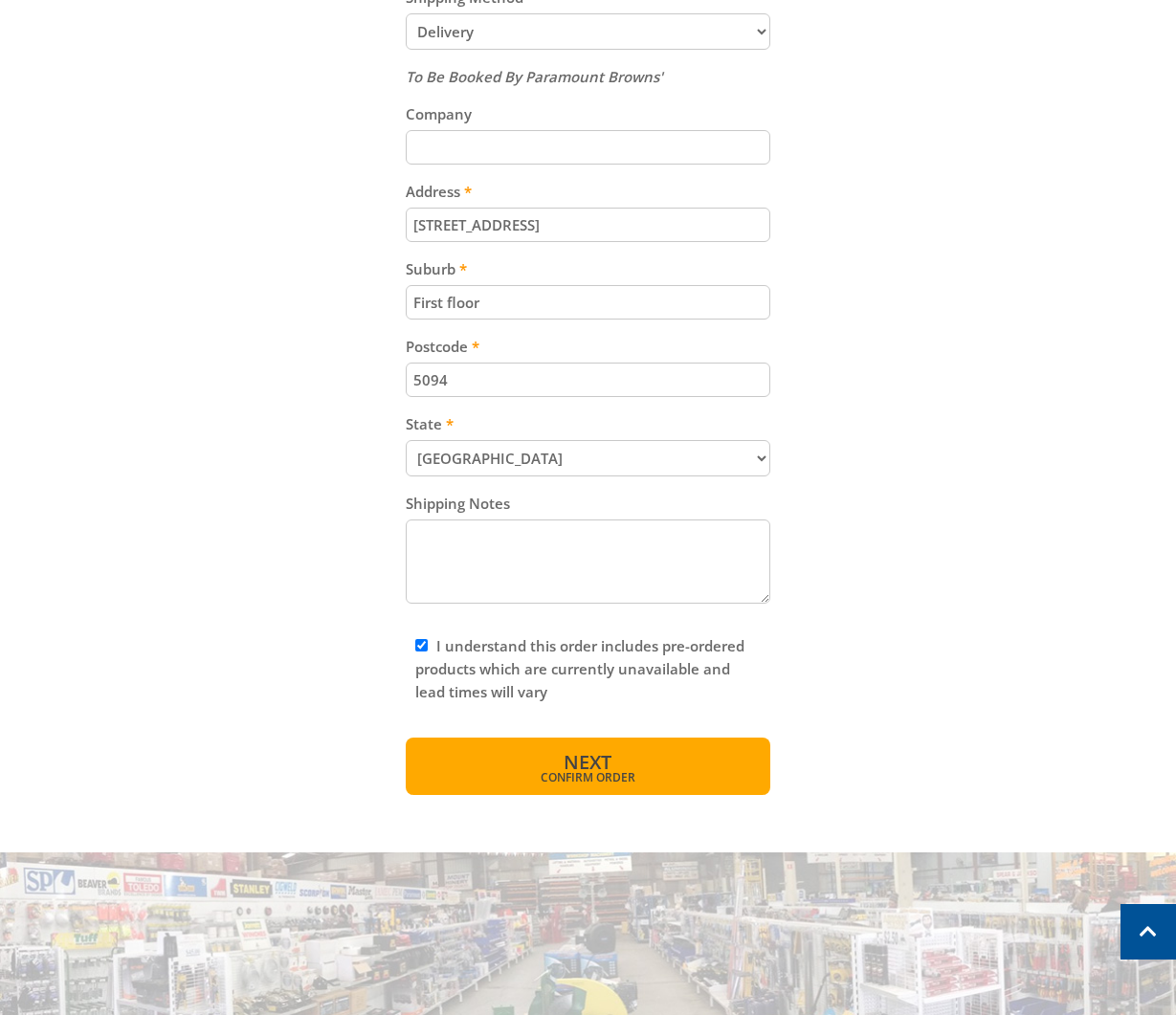
scroll to position [941, 0]
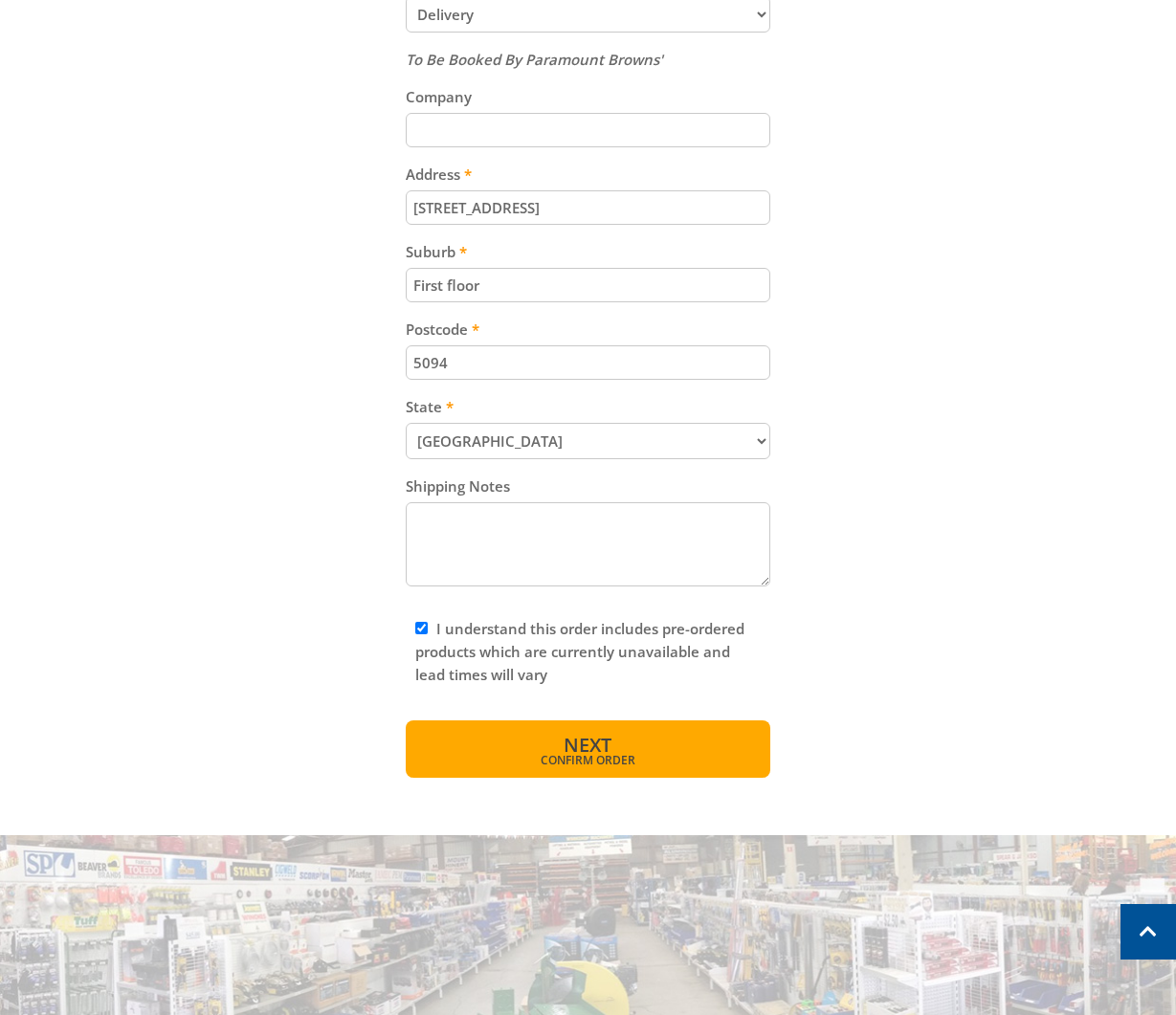
click at [698, 753] on button "Next Confirm order" at bounding box center [588, 749] width 364 height 57
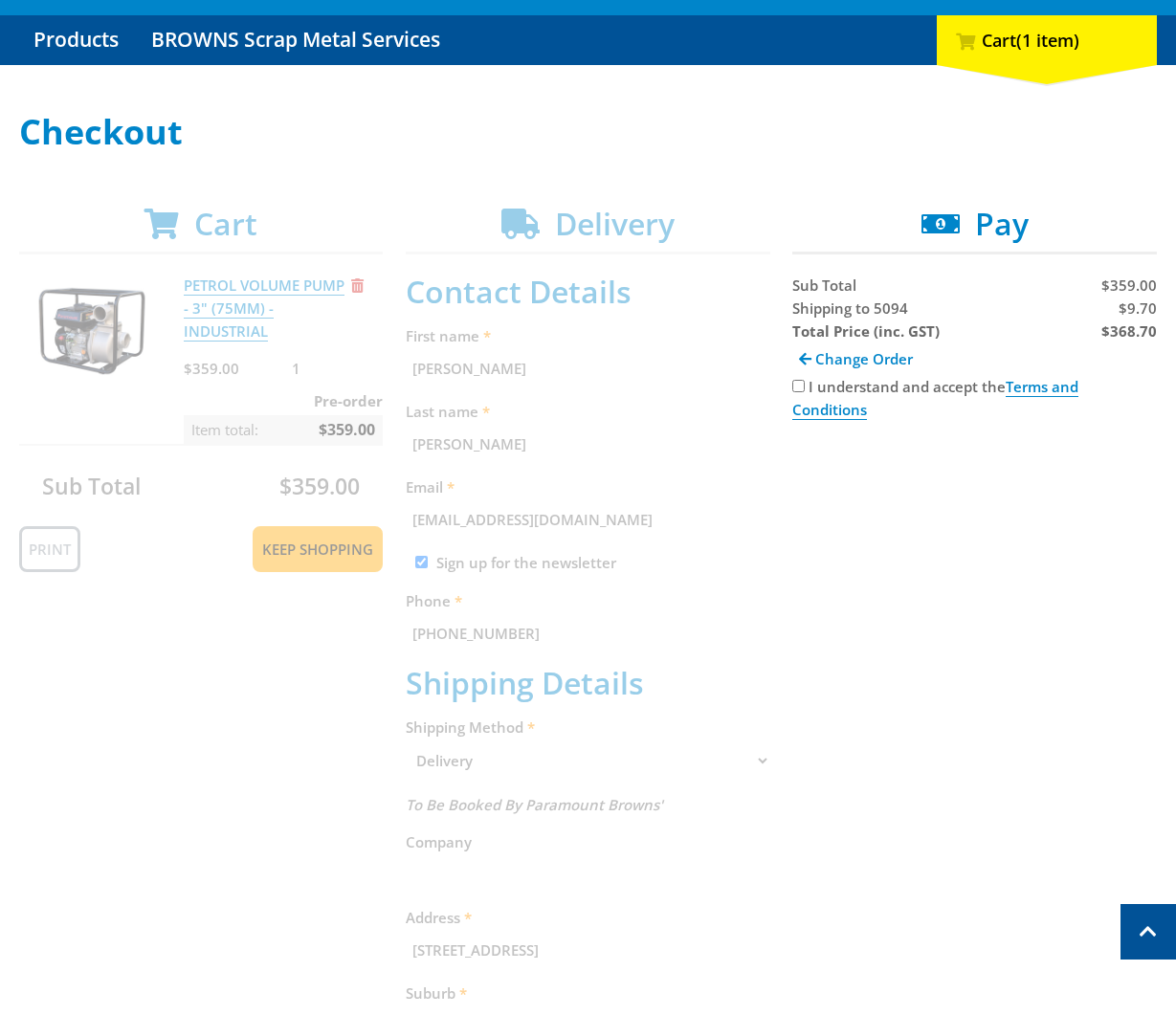
scroll to position [185, 0]
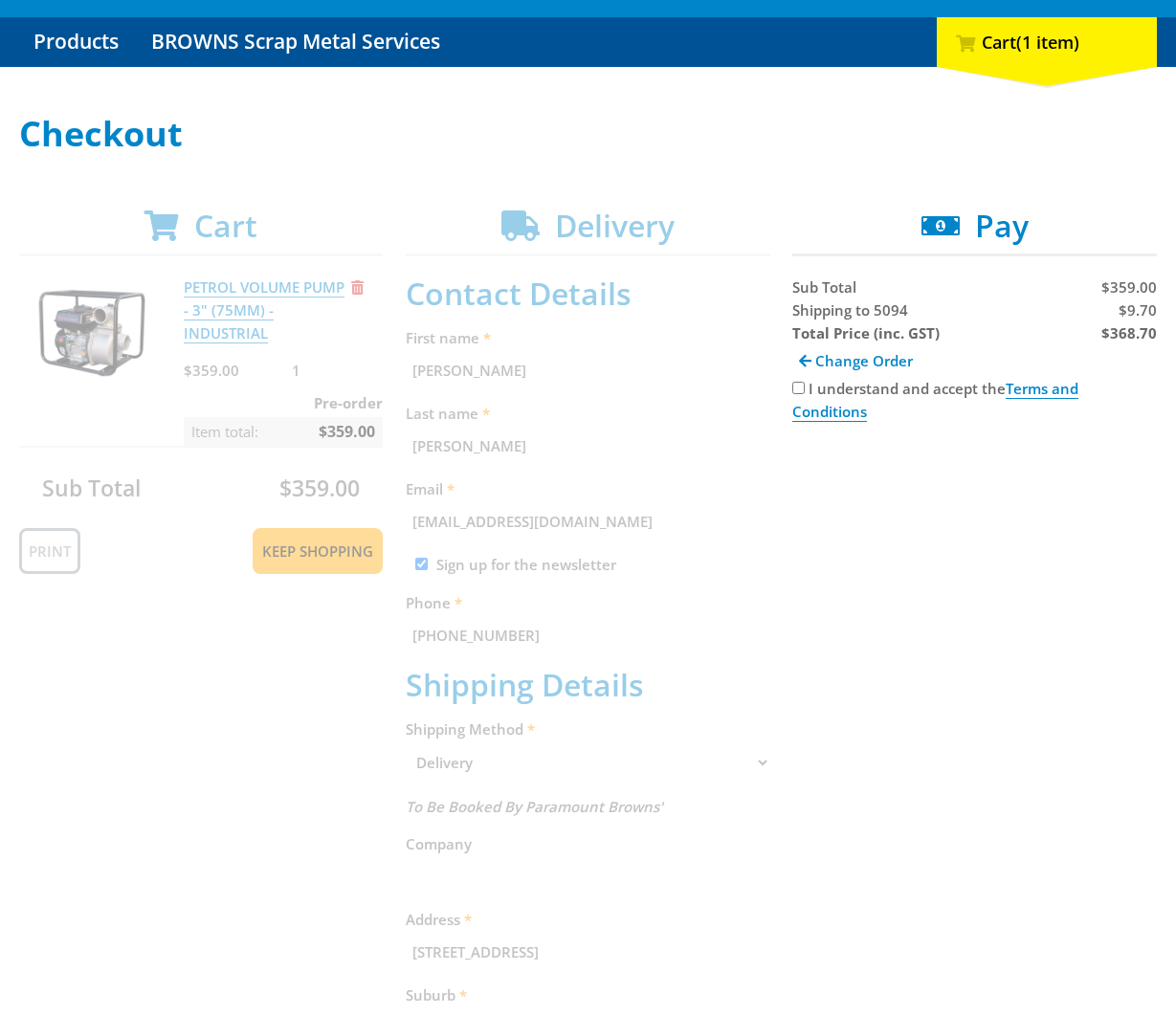
click at [1125, 335] on strong "$368.70" at bounding box center [1129, 332] width 55 height 19
copy strong "368.70"
click at [1142, 321] on div "$368.70" at bounding box center [1066, 332] width 178 height 23
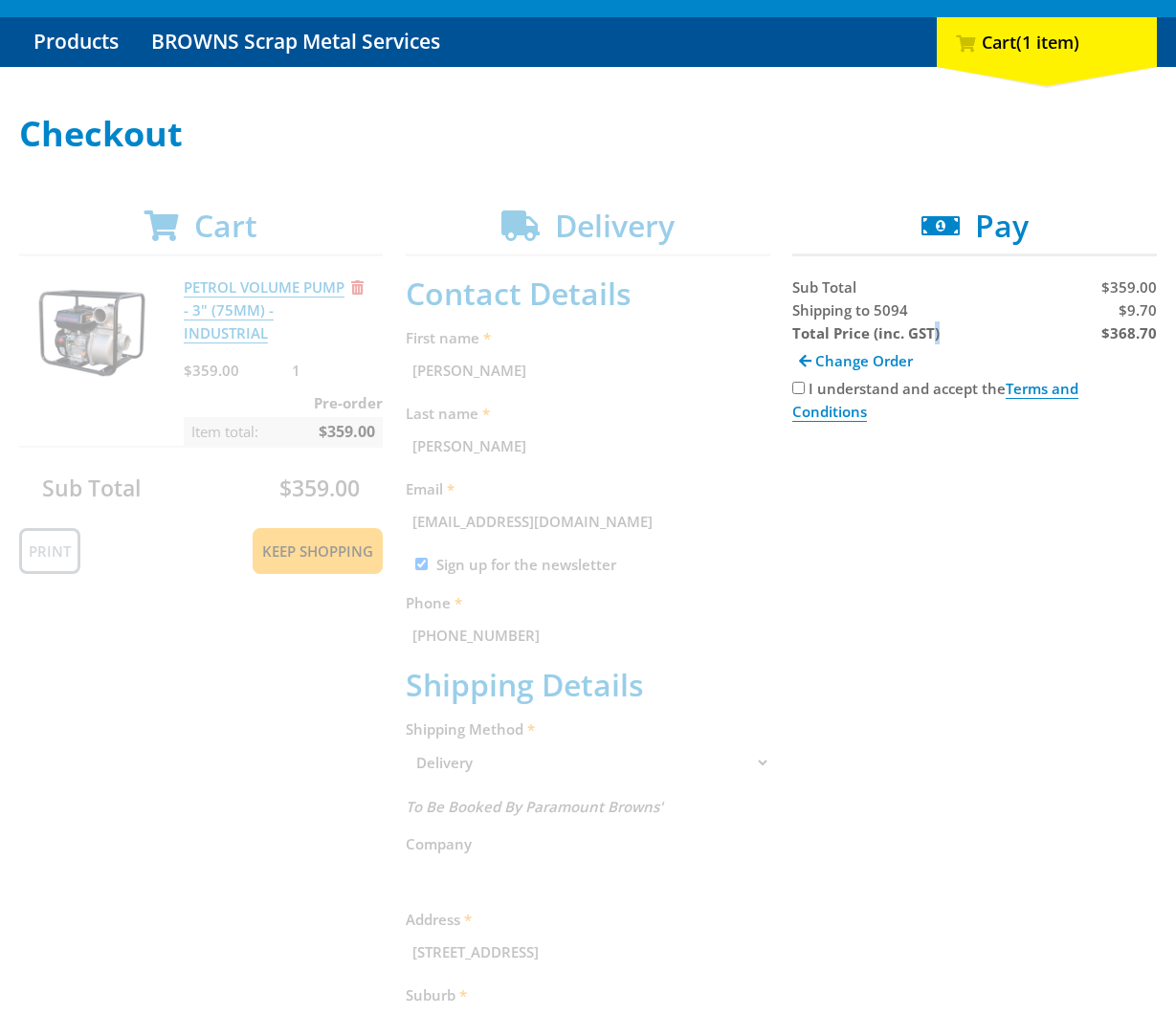
copy strong ")"
click at [1137, 302] on span "$9.70" at bounding box center [1137, 310] width 38 height 19
copy span "9.70"
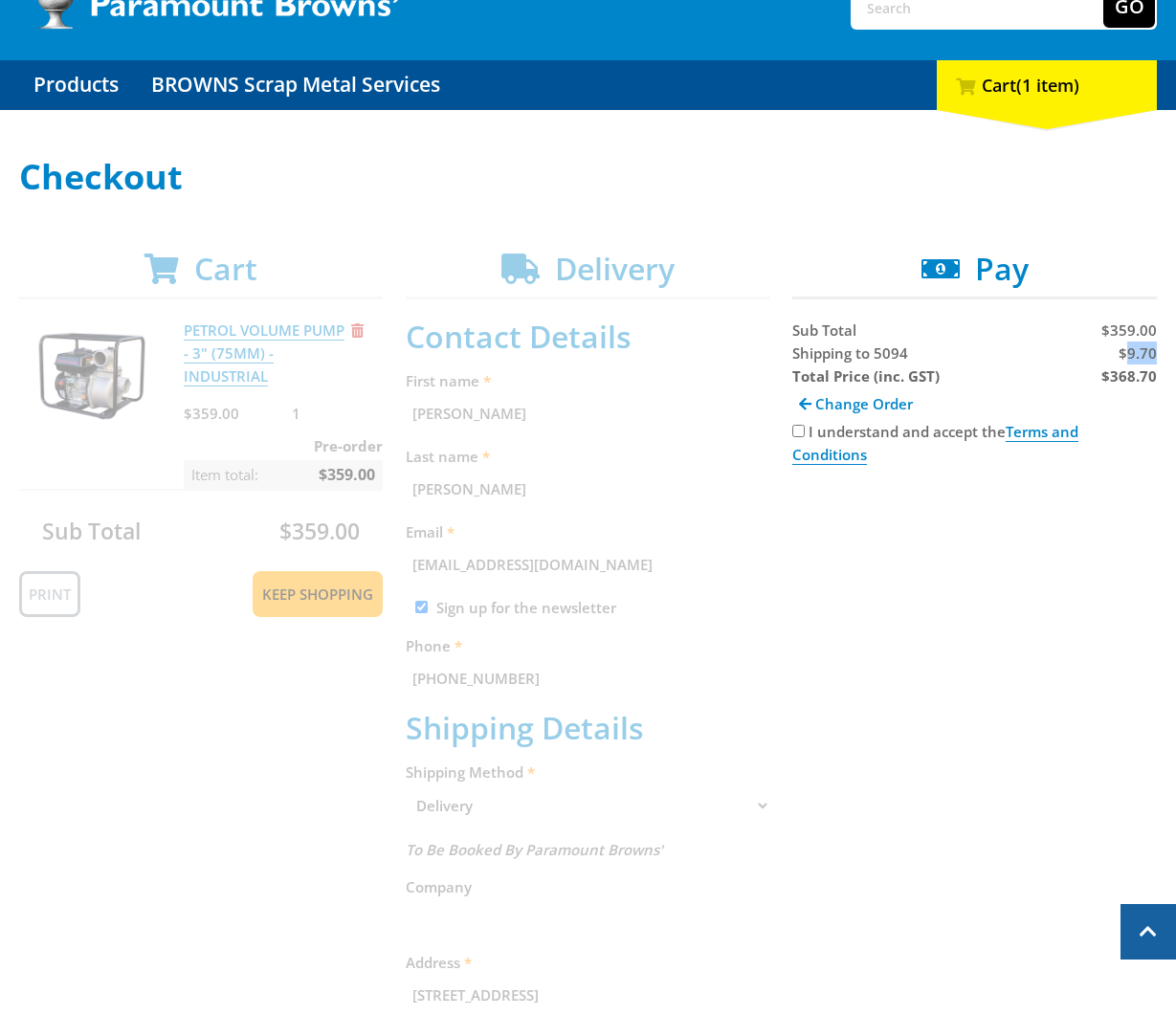
scroll to position [128, 0]
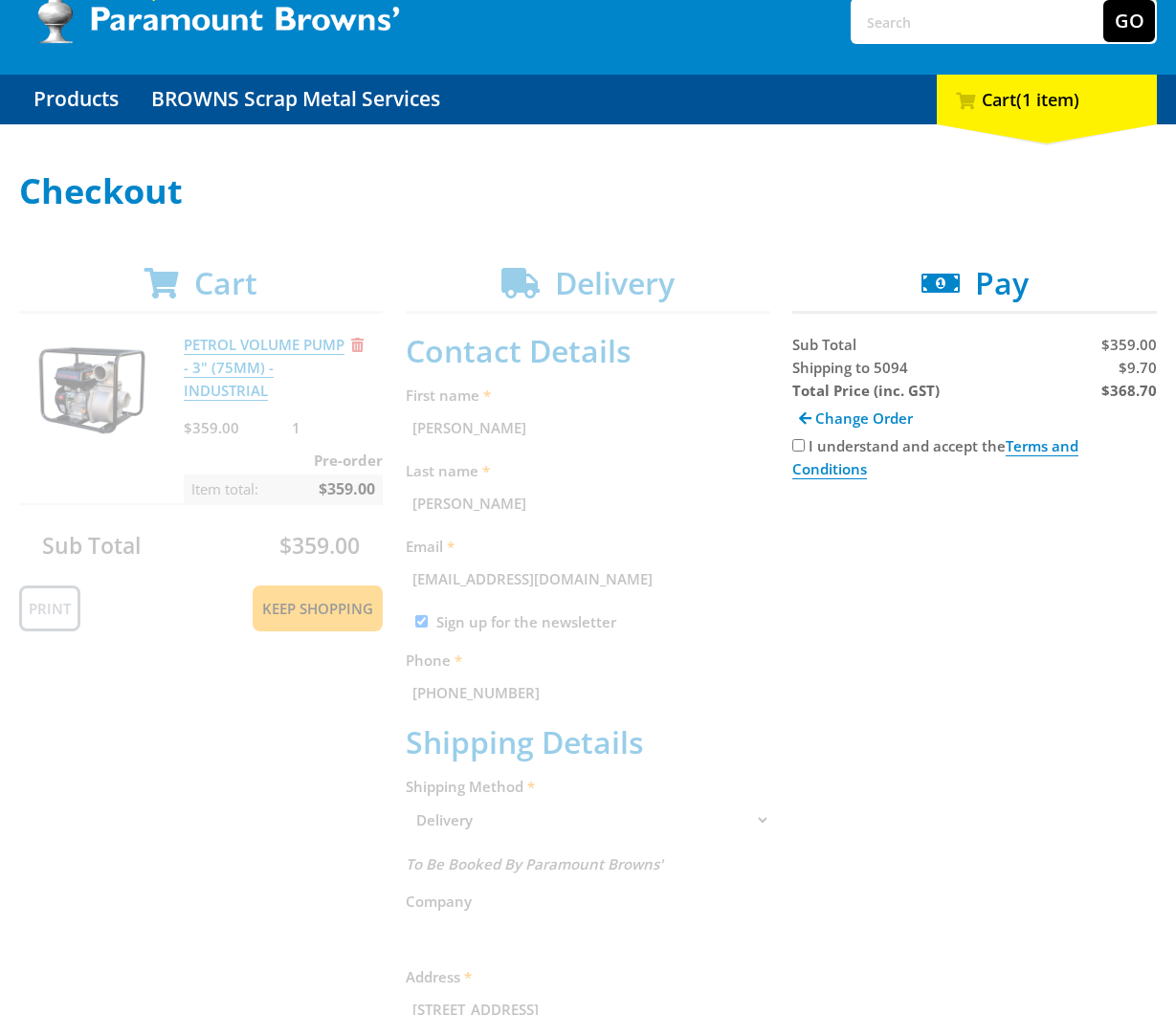
click at [1119, 394] on strong "$368.70" at bounding box center [1129, 390] width 55 height 19
click at [1119, 395] on strong "$368.70" at bounding box center [1129, 390] width 55 height 19
copy strong "368.70"
click at [1136, 370] on span "$9.70" at bounding box center [1137, 367] width 38 height 19
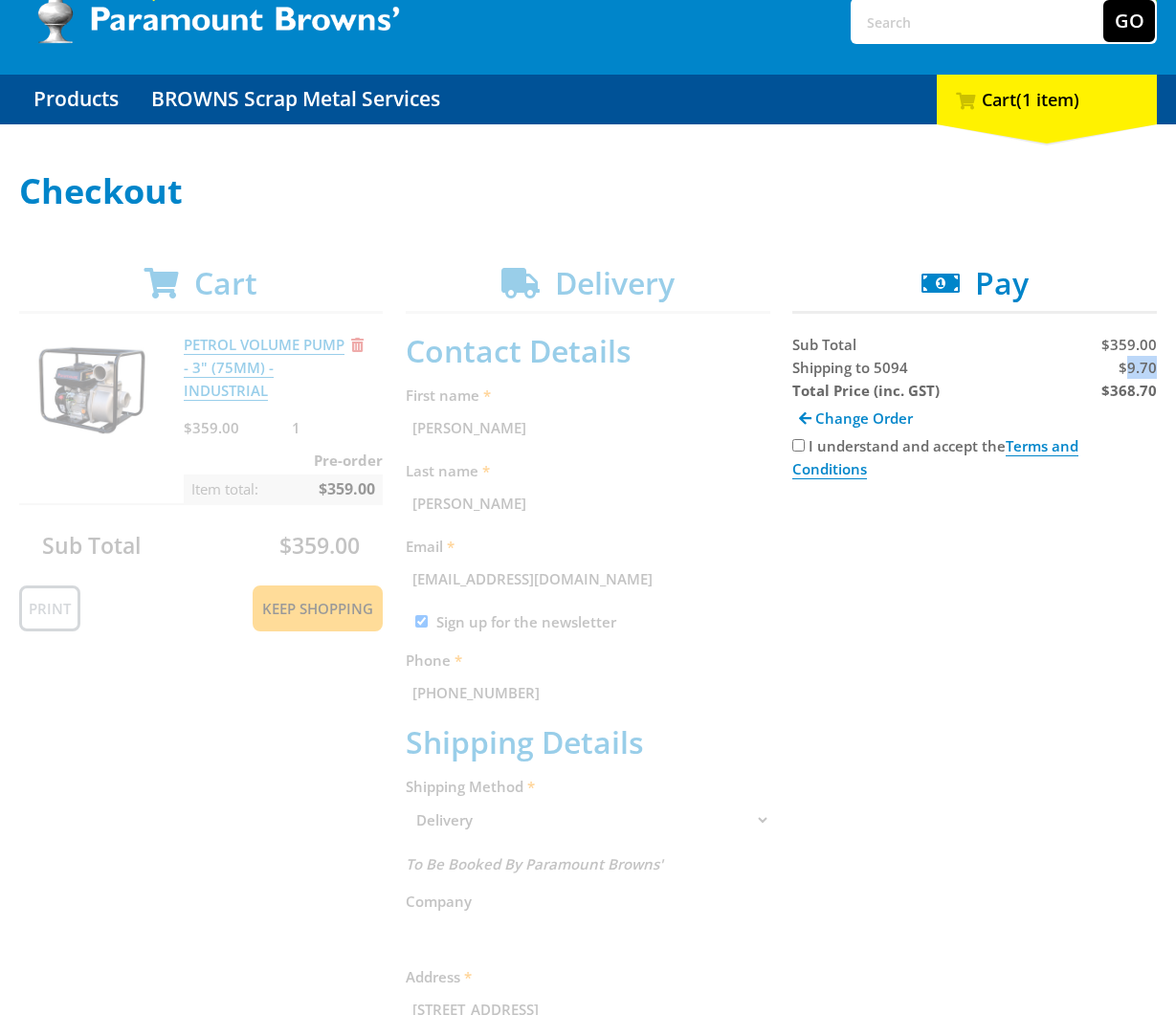
copy span "9.70"
click at [820, 366] on span "Shipping to 5094" at bounding box center [850, 367] width 116 height 19
copy span "Shipping"
click at [939, 672] on div "Cart PETROL VOLUME PUMP - 3" (75MM) - INDUSTRIAL $359.00 1 Pre-order Item total…" at bounding box center [588, 918] width 1138 height 1306
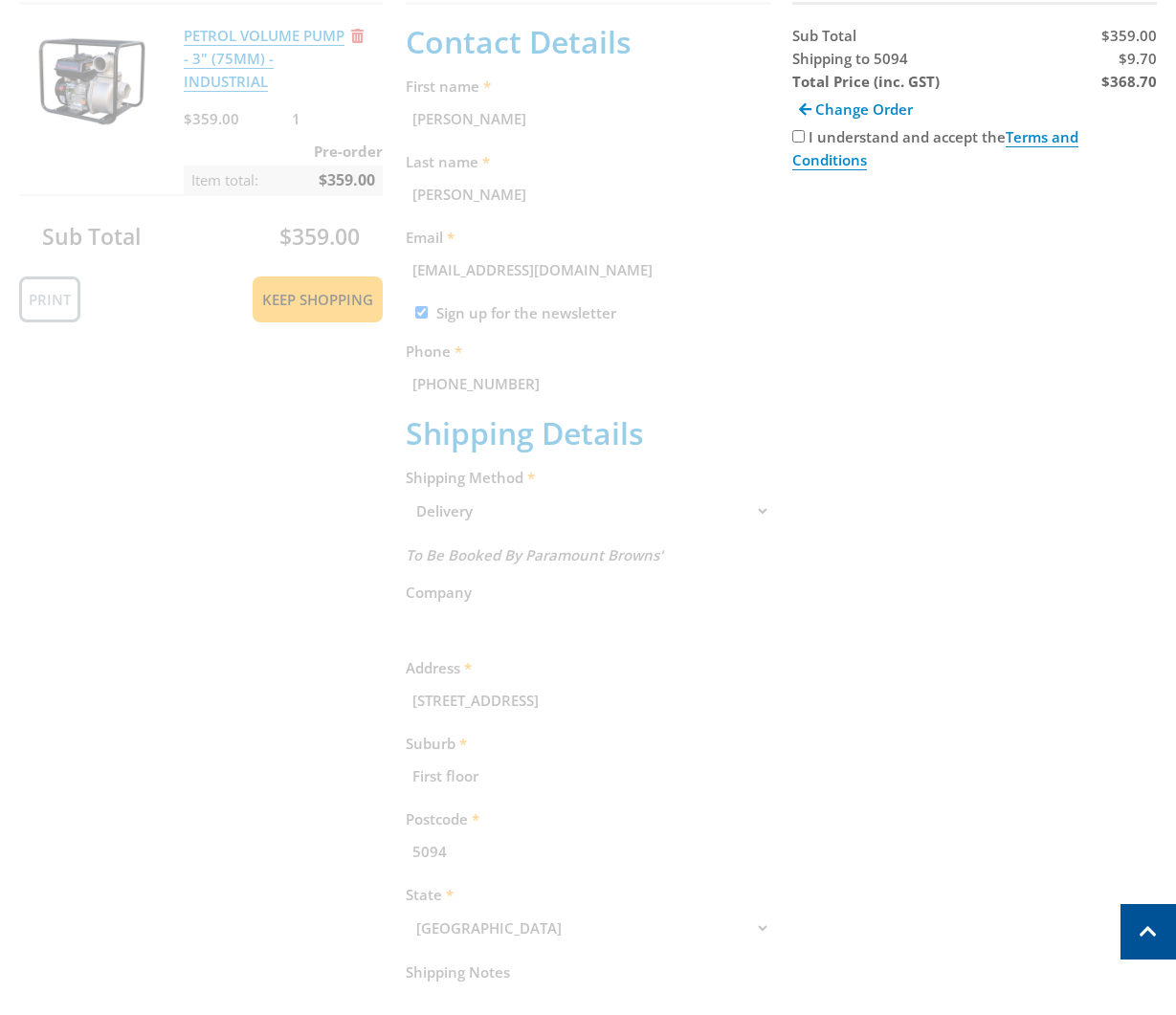
scroll to position [361, 0]
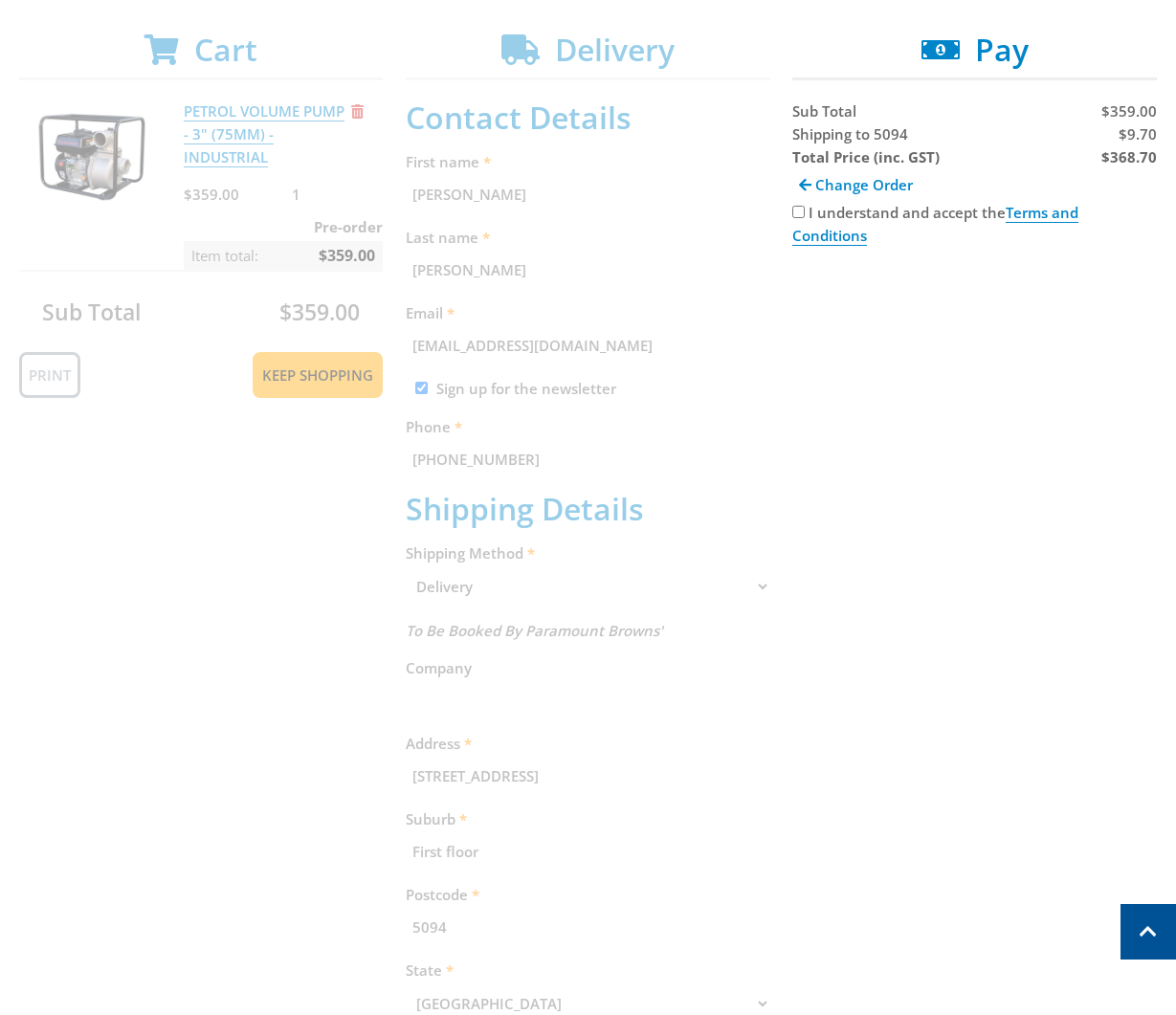
click at [797, 212] on input "I understand and accept the Terms and Conditions" at bounding box center [798, 211] width 13 height 13
checkbox input "true"
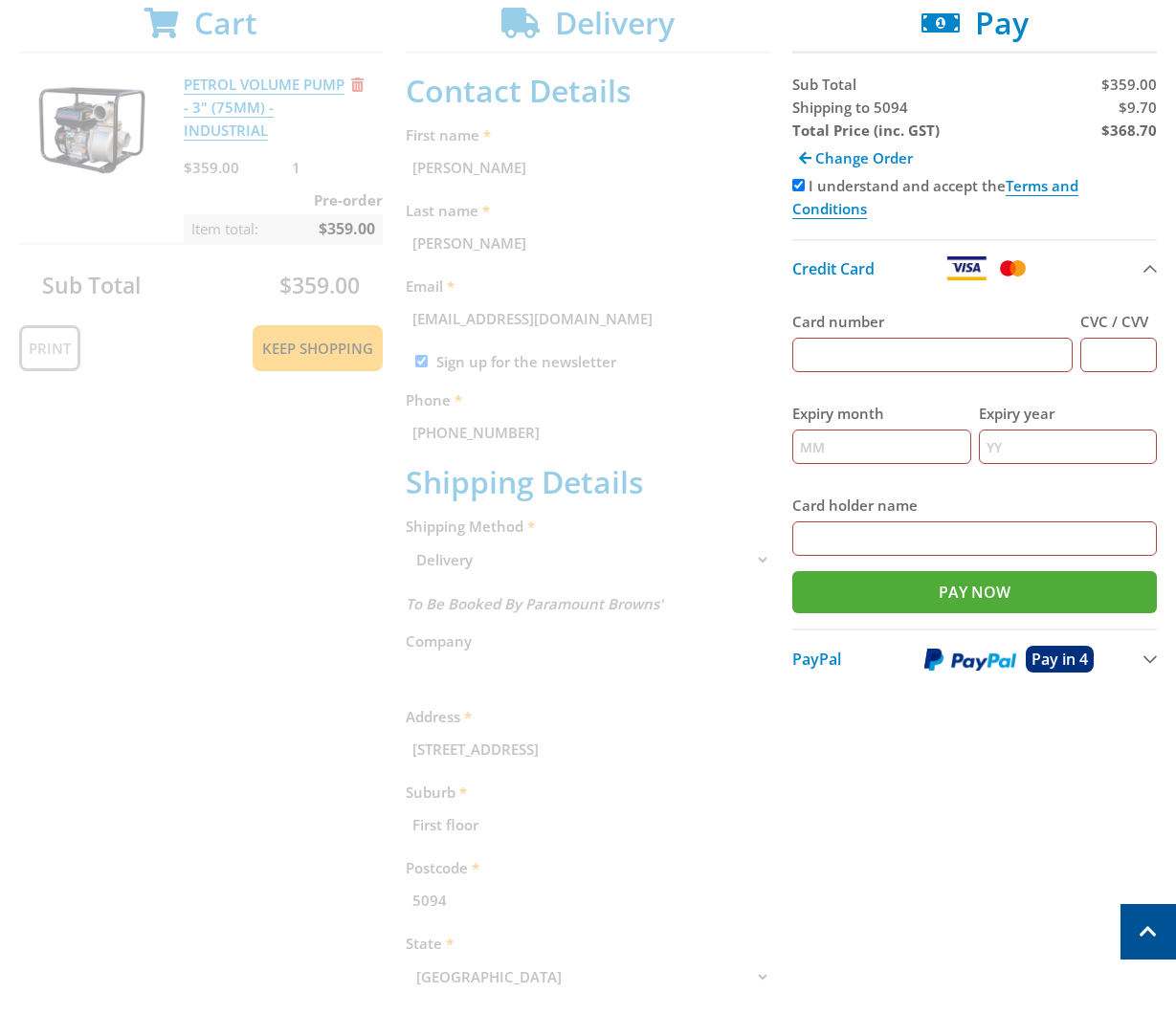
scroll to position [389, 0]
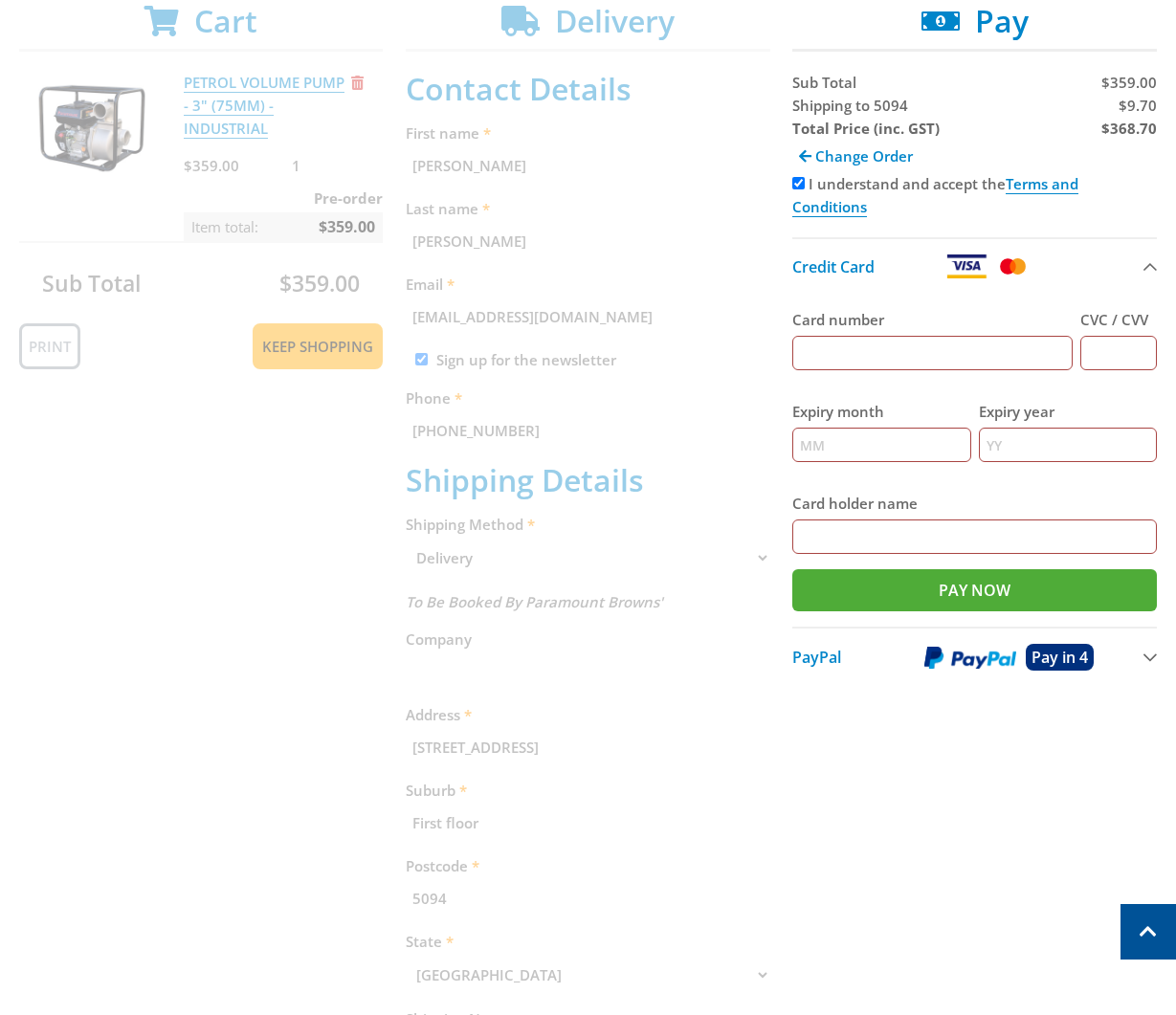
click at [905, 345] on input "Card number" at bounding box center [931, 353] width 279 height 34
type input "[CREDIT_CARD_NUMBER]"
type input "123"
type input "12"
type input "2025"
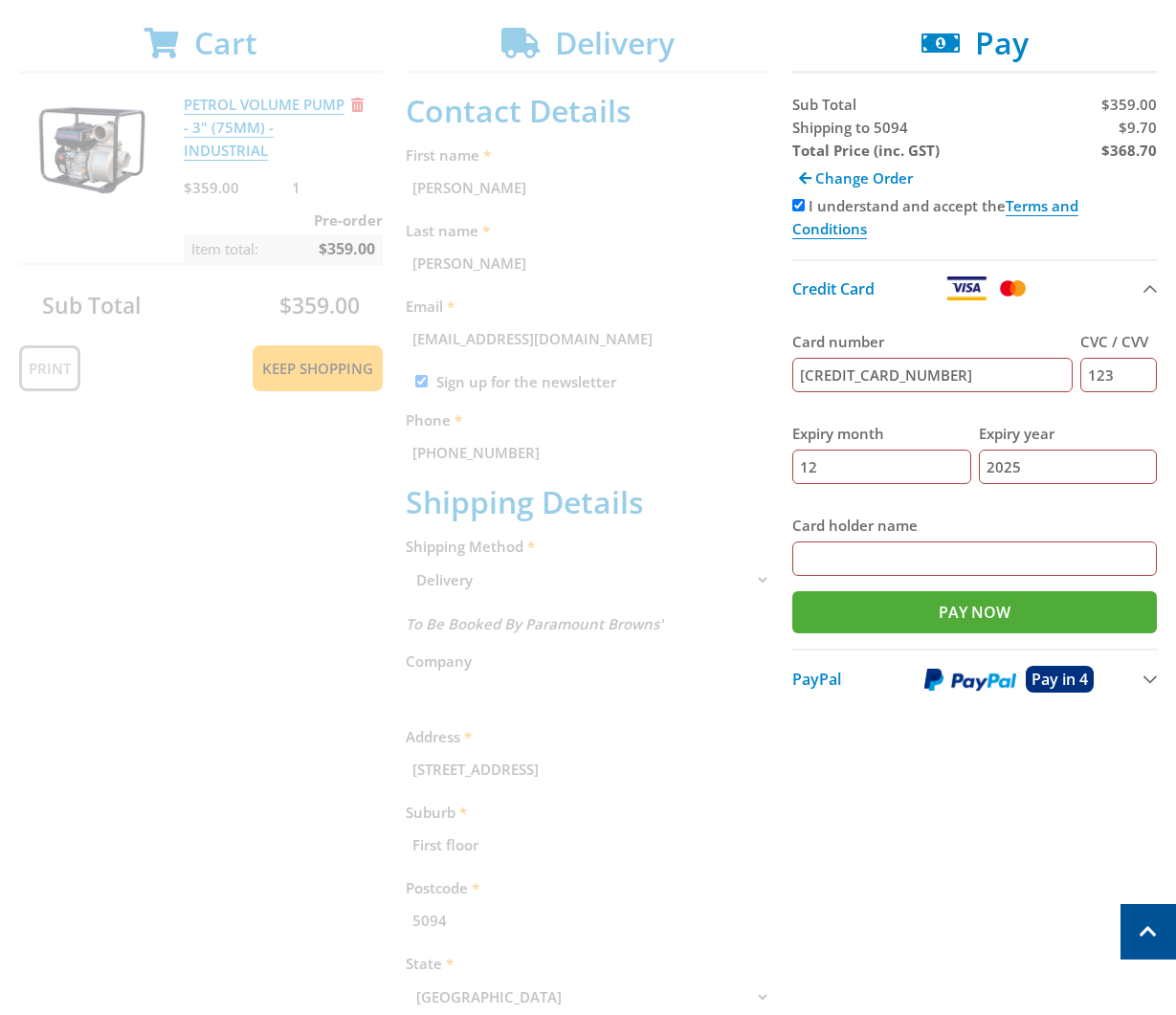
scroll to position [366, 0]
